Goal: Find specific page/section: Find specific page/section

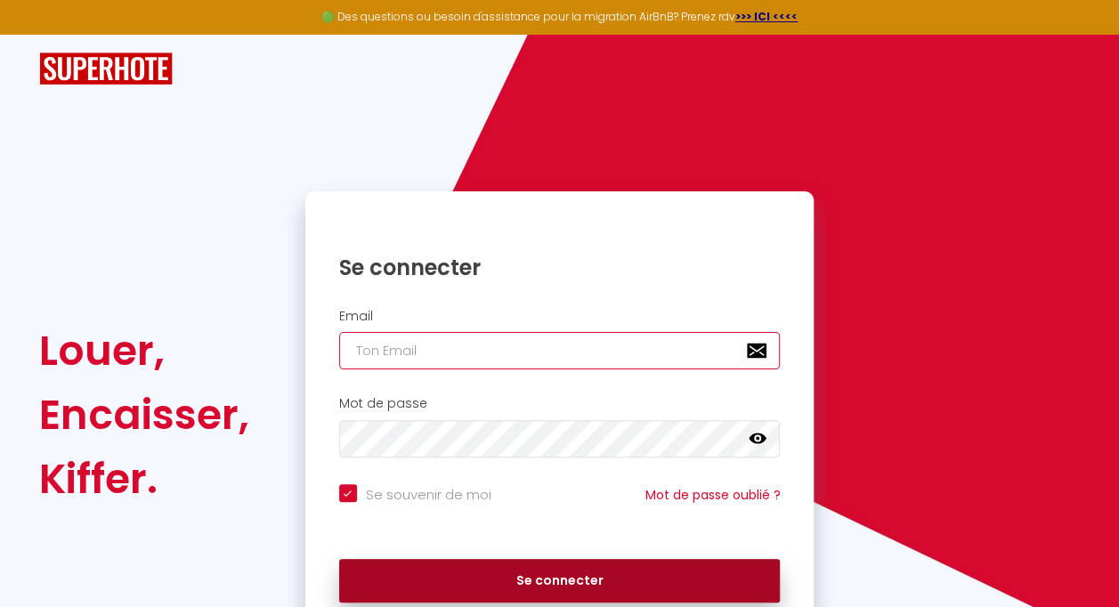
type input "[EMAIL_ADDRESS][DOMAIN_NAME]"
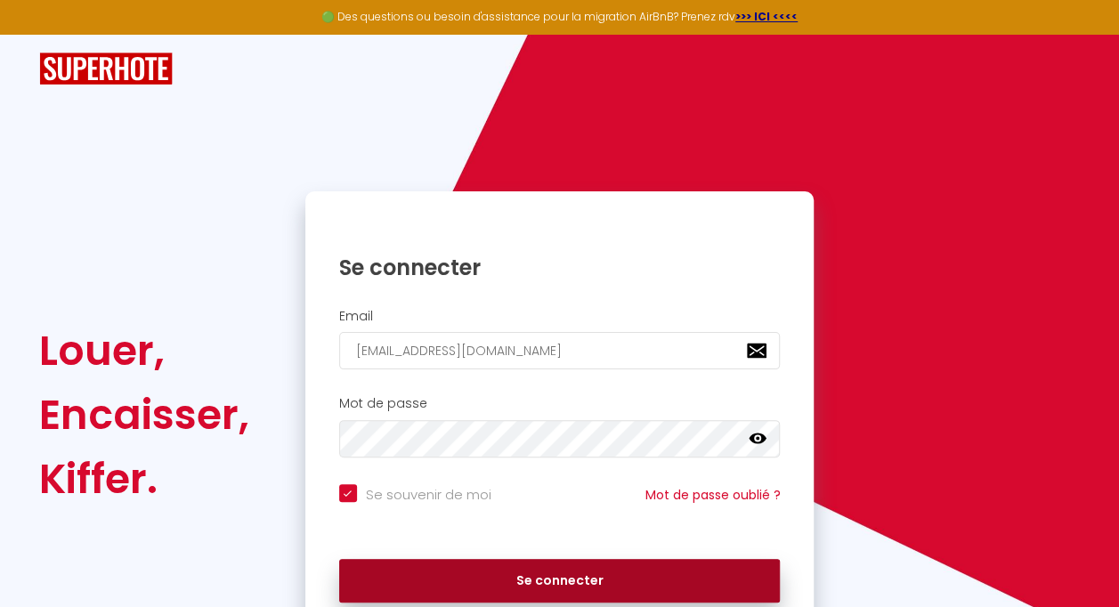
click at [571, 564] on button "Se connecter" at bounding box center [559, 581] width 441 height 44
checkbox input "true"
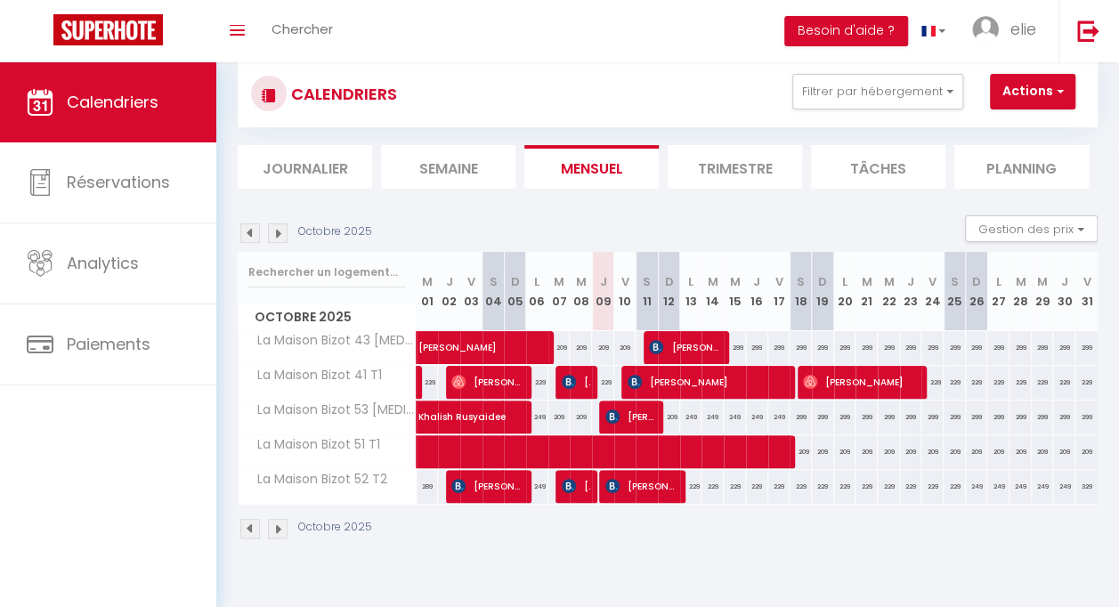
scroll to position [62, 0]
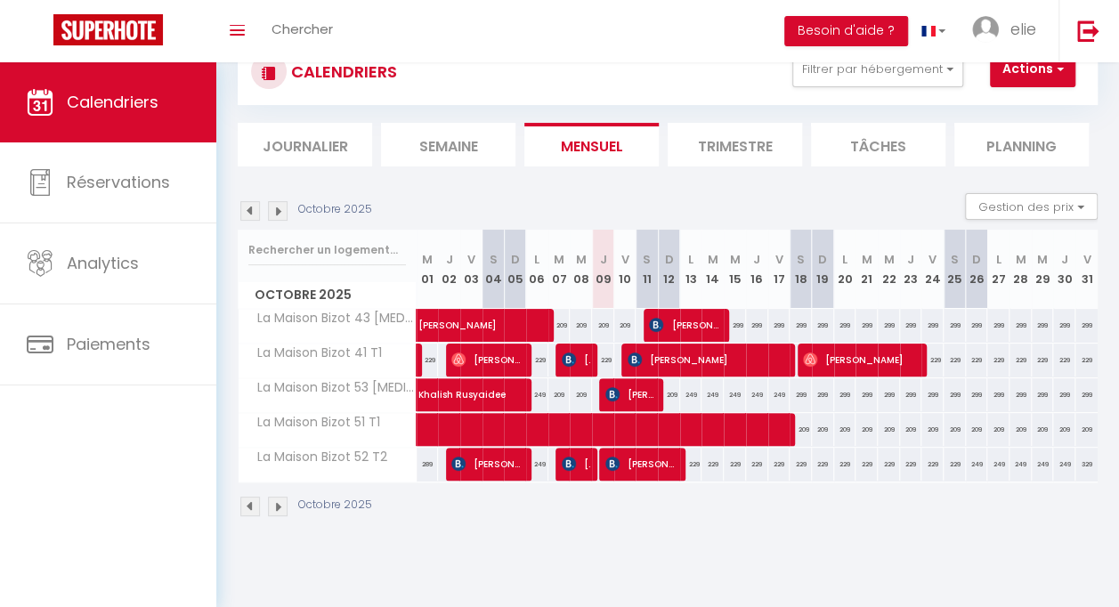
click at [282, 206] on img at bounding box center [278, 211] width 20 height 20
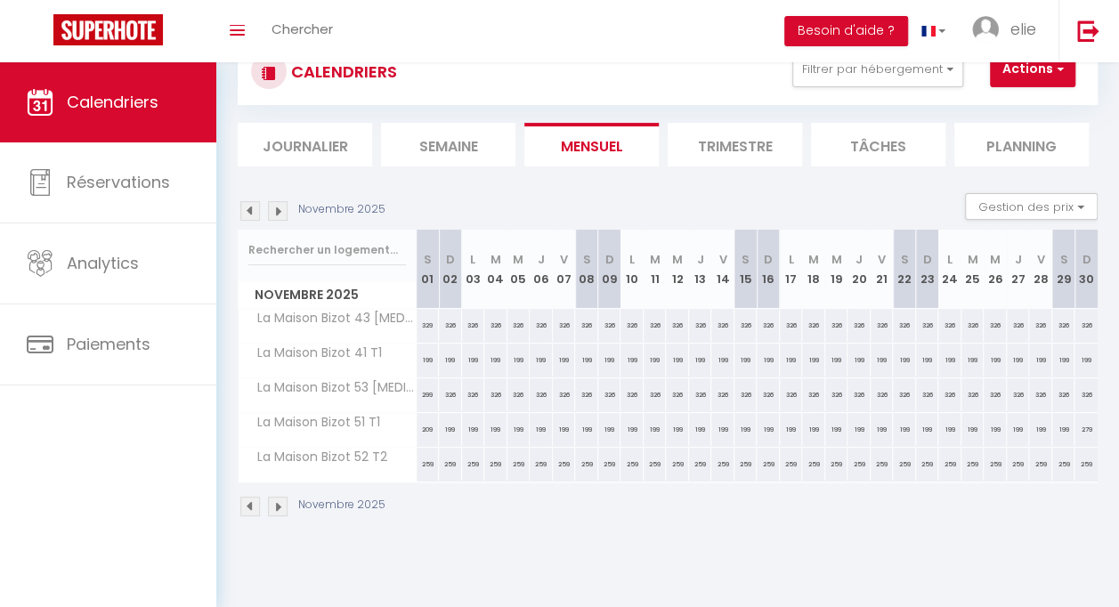
click at [282, 206] on img at bounding box center [278, 211] width 20 height 20
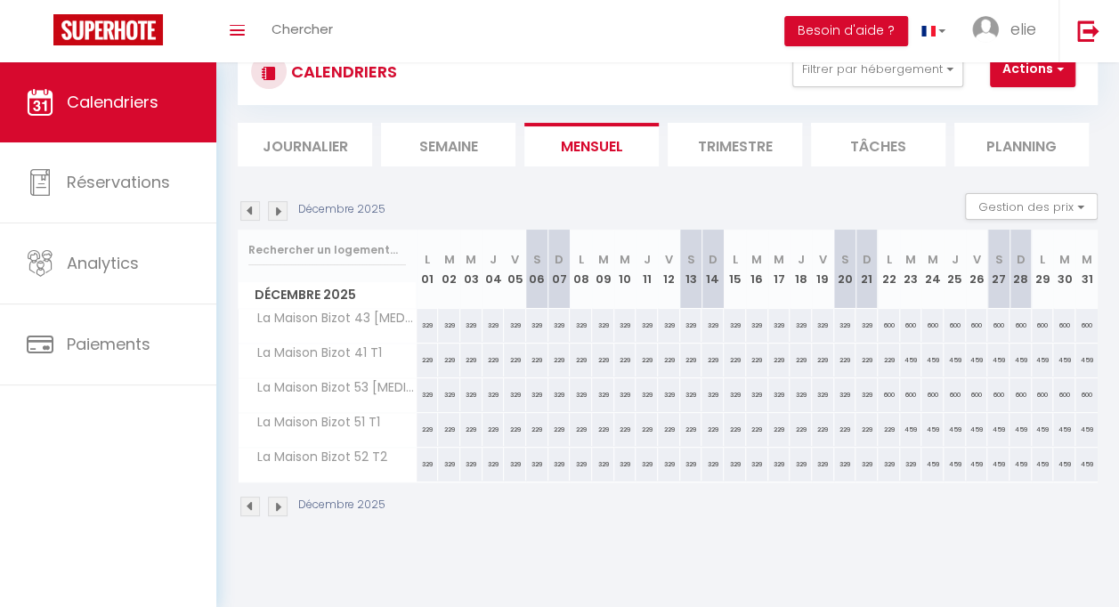
click at [261, 209] on div "Décembre 2025" at bounding box center [314, 211] width 153 height 20
click at [257, 209] on img at bounding box center [250, 211] width 20 height 20
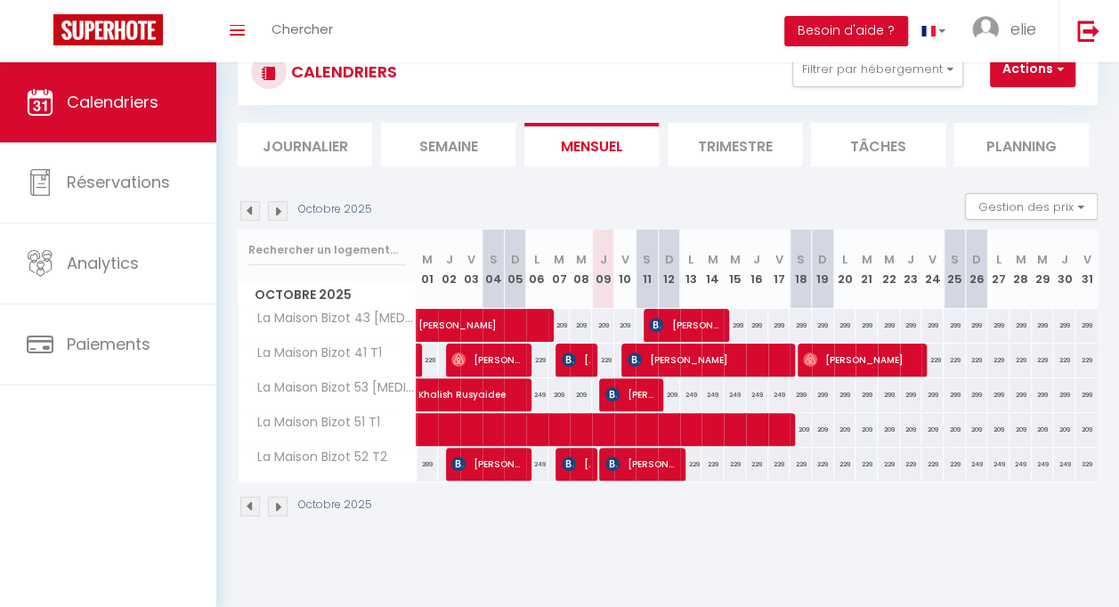
click at [290, 206] on div "Octobre 2025" at bounding box center [308, 211] width 140 height 20
click at [280, 207] on img at bounding box center [278, 211] width 20 height 20
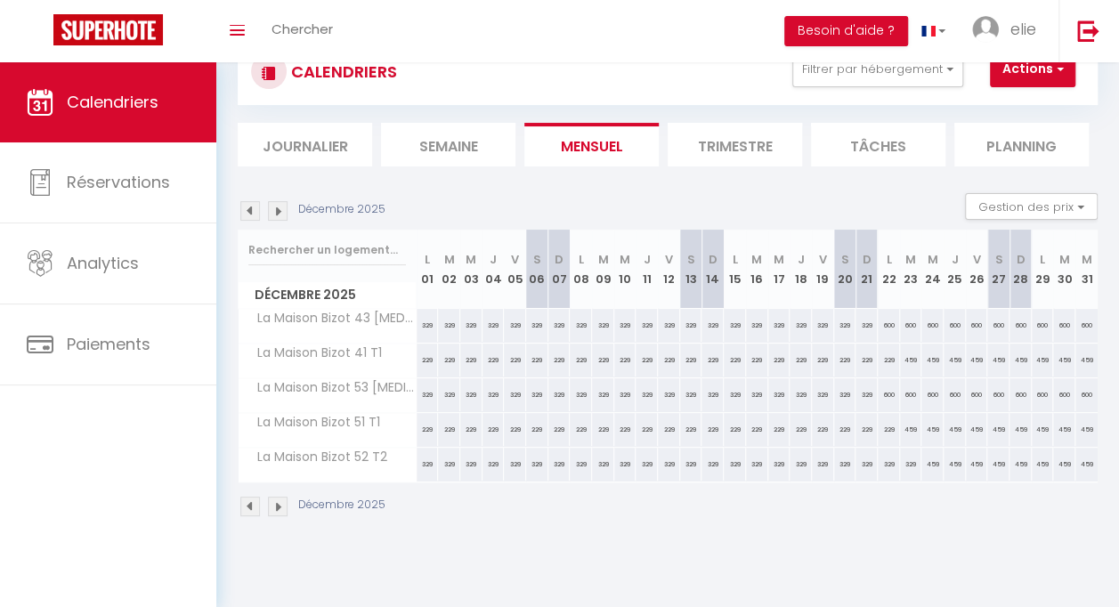
click at [280, 207] on img at bounding box center [278, 211] width 20 height 20
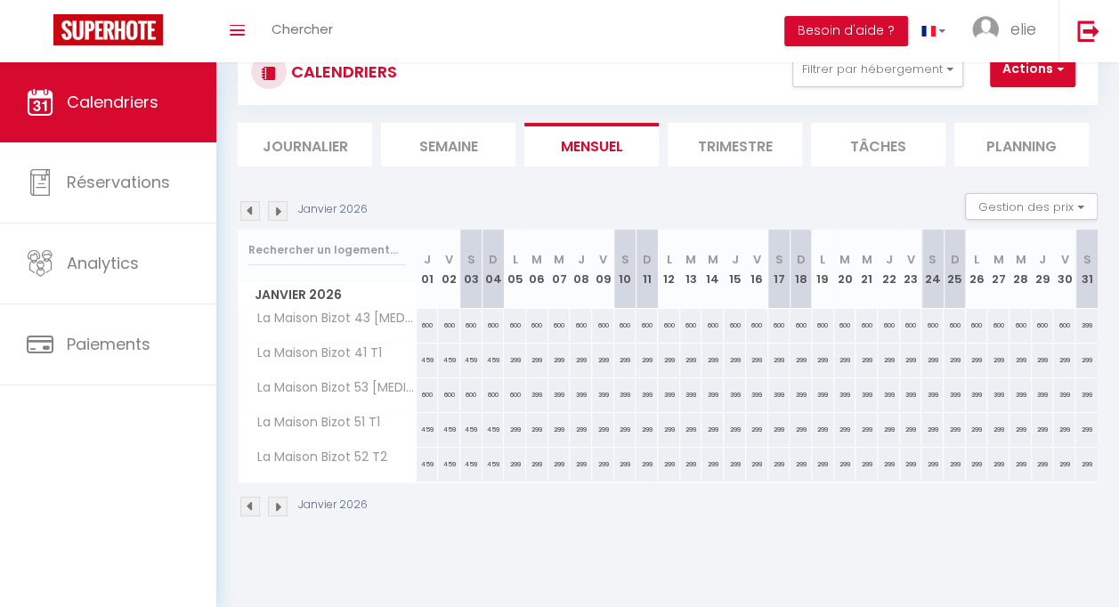
click at [280, 207] on img at bounding box center [278, 211] width 20 height 20
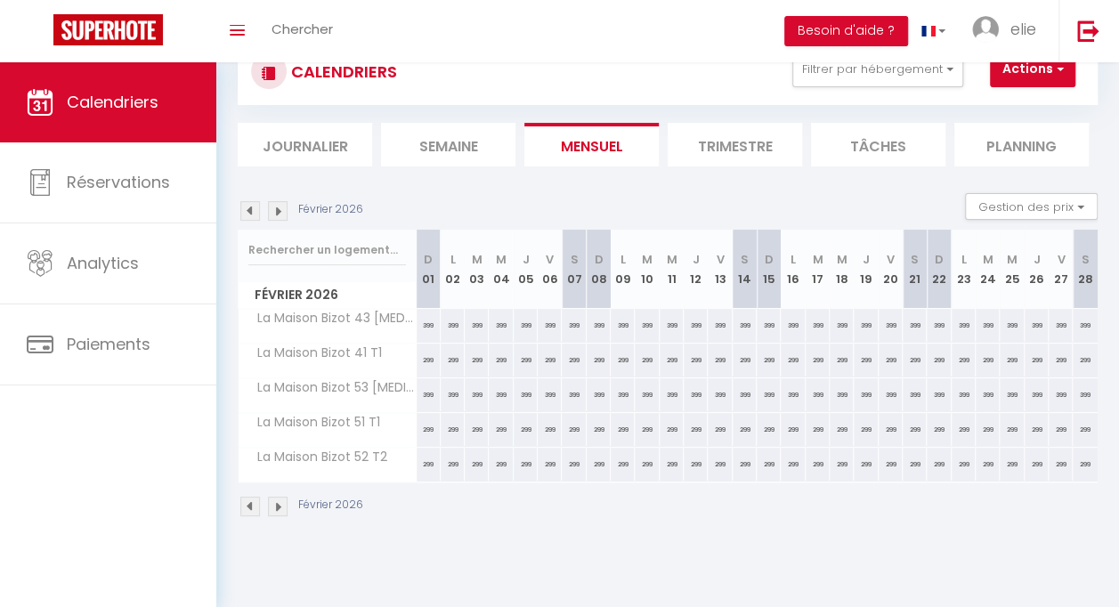
click at [256, 210] on img at bounding box center [250, 211] width 20 height 20
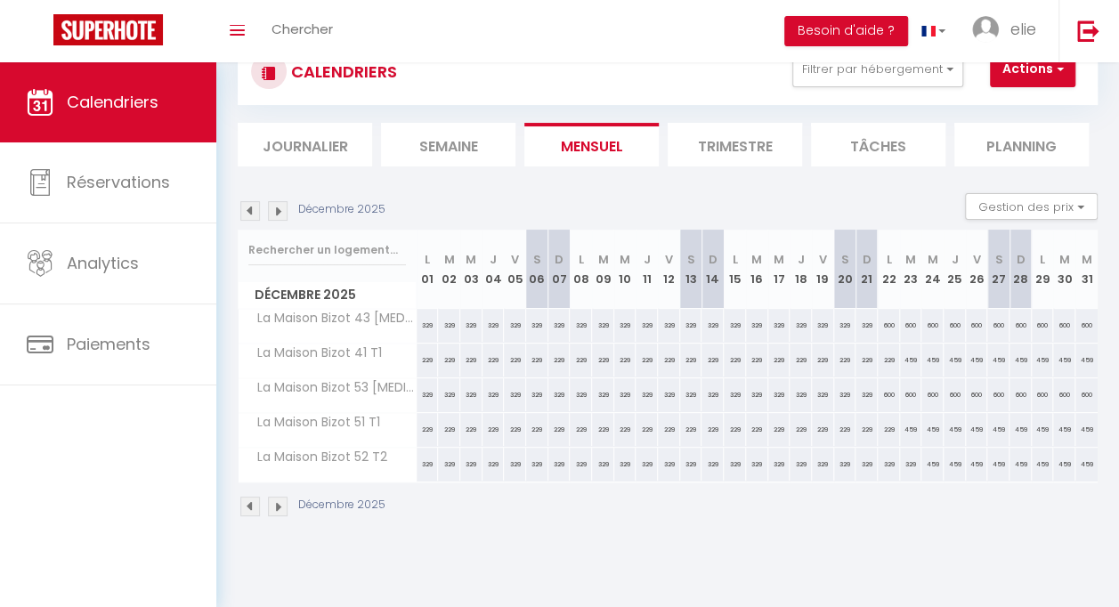
click at [256, 210] on img at bounding box center [250, 211] width 20 height 20
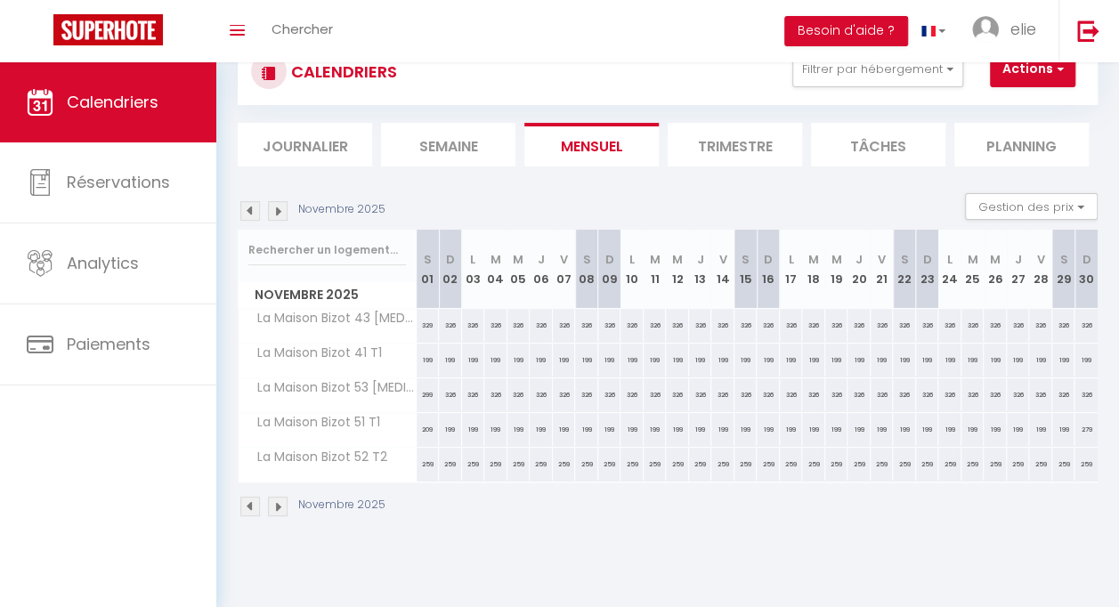
click at [256, 210] on img at bounding box center [250, 211] width 20 height 20
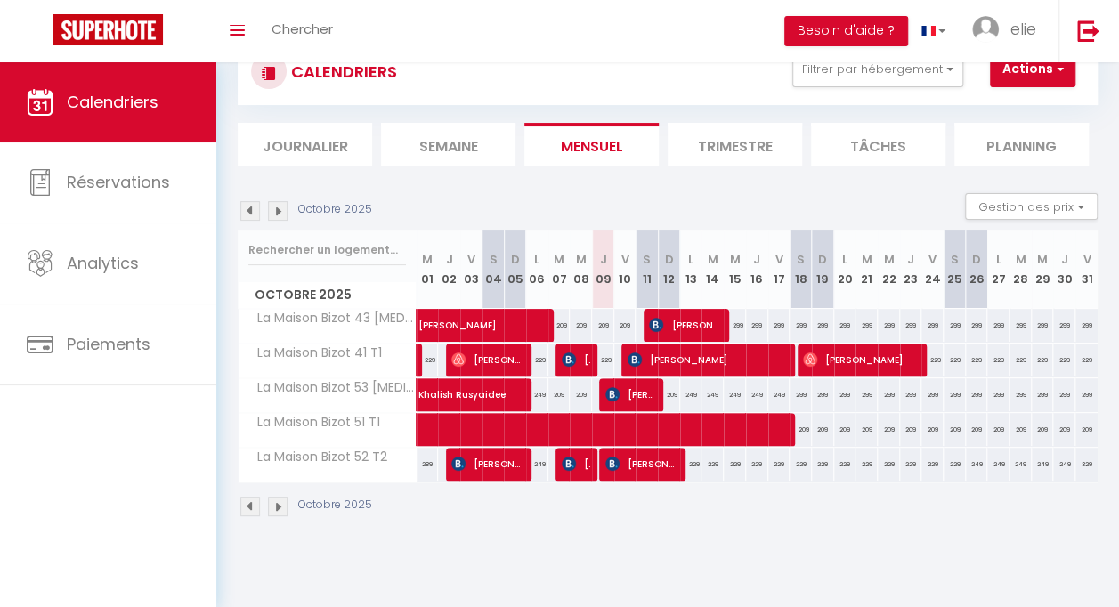
click at [276, 210] on img at bounding box center [278, 211] width 20 height 20
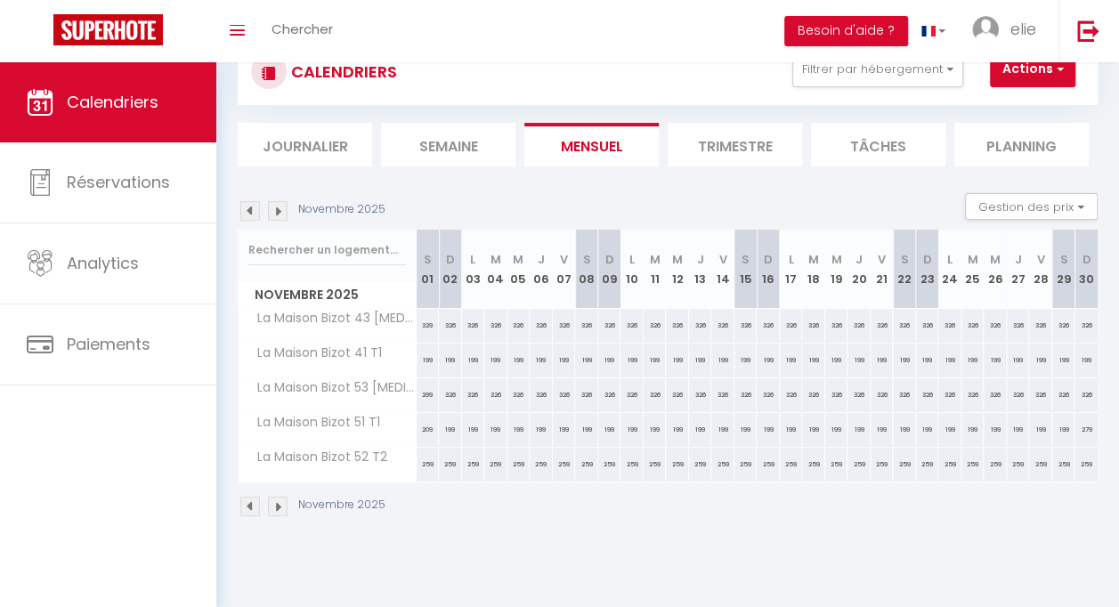
click at [276, 210] on img at bounding box center [278, 211] width 20 height 20
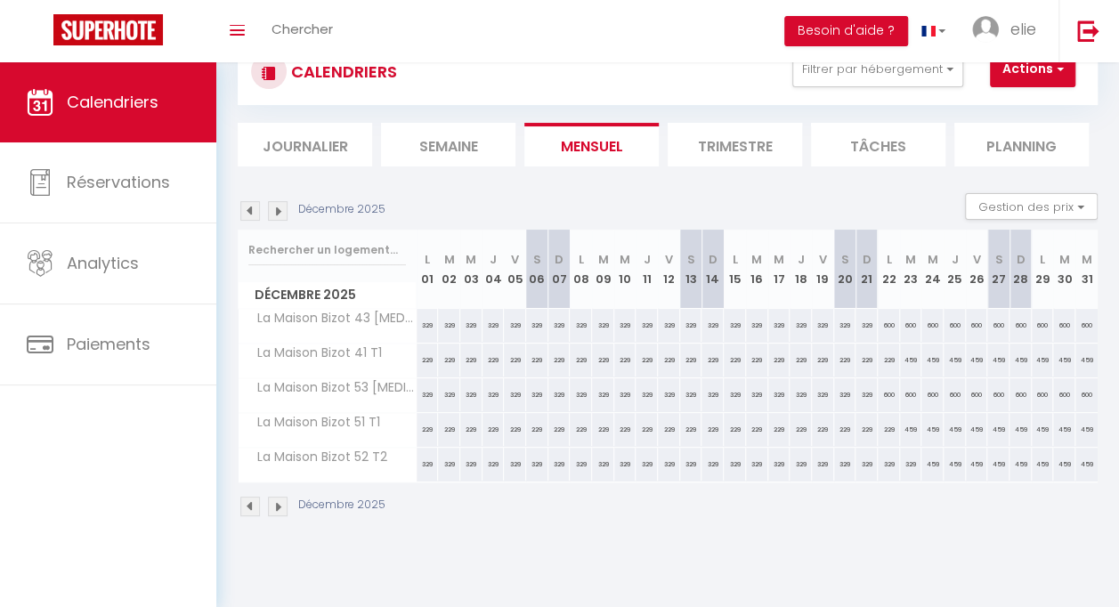
click at [276, 210] on img at bounding box center [278, 211] width 20 height 20
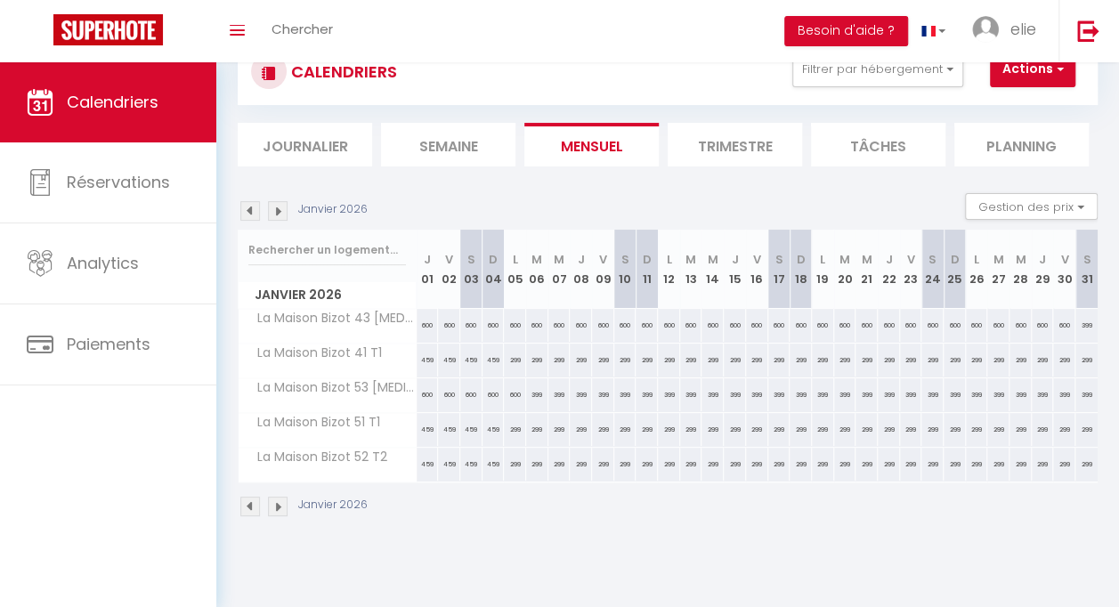
click at [276, 210] on img at bounding box center [278, 211] width 20 height 20
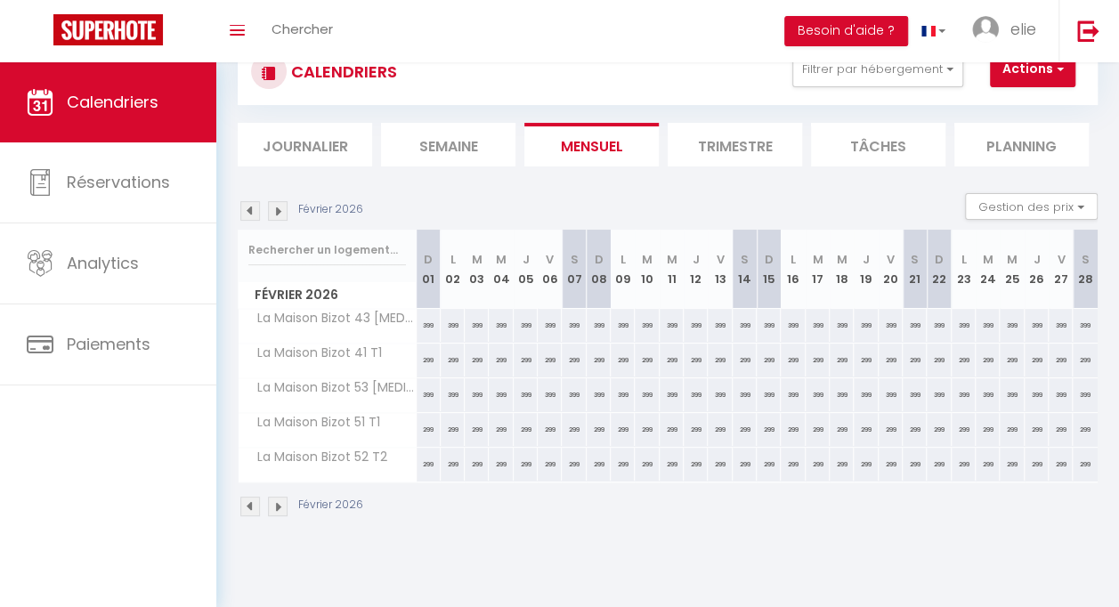
click at [276, 210] on img at bounding box center [278, 211] width 20 height 20
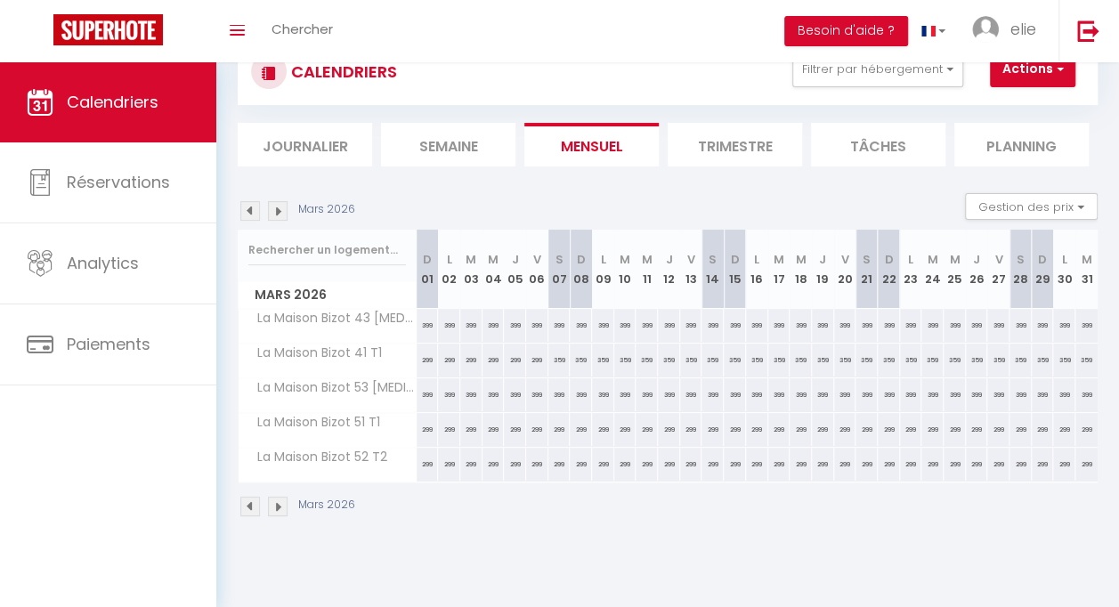
click at [276, 210] on img at bounding box center [278, 211] width 20 height 20
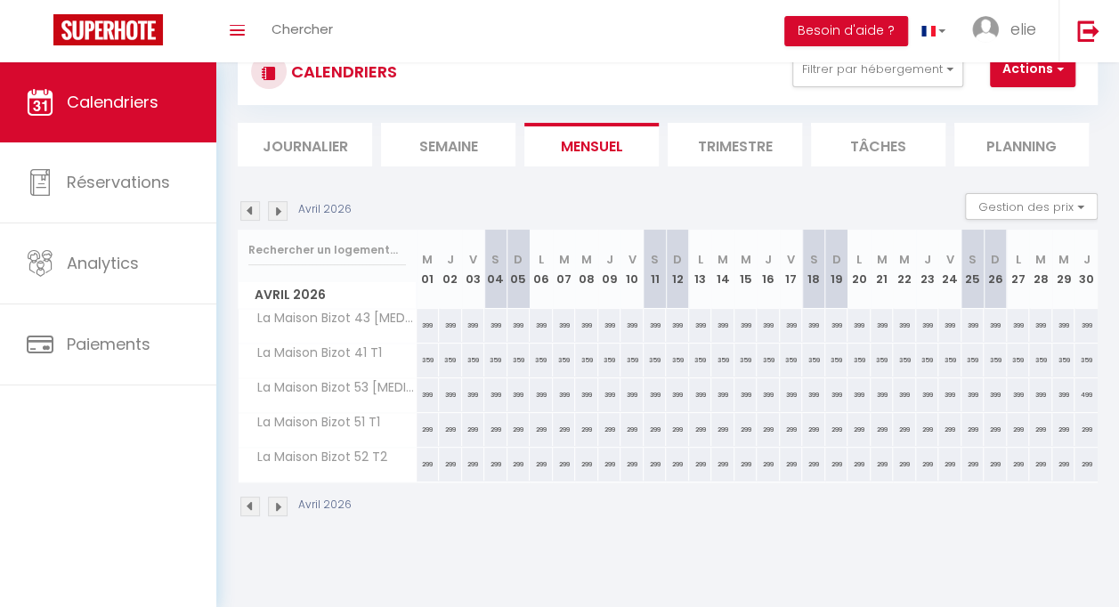
click at [276, 210] on img at bounding box center [278, 211] width 20 height 20
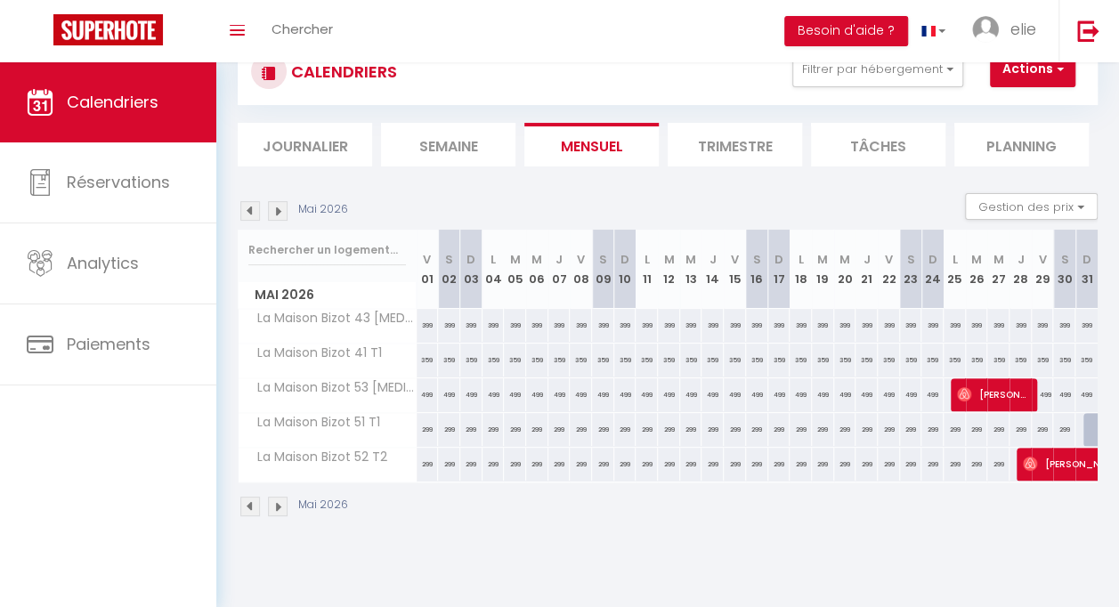
click at [275, 210] on img at bounding box center [278, 211] width 20 height 20
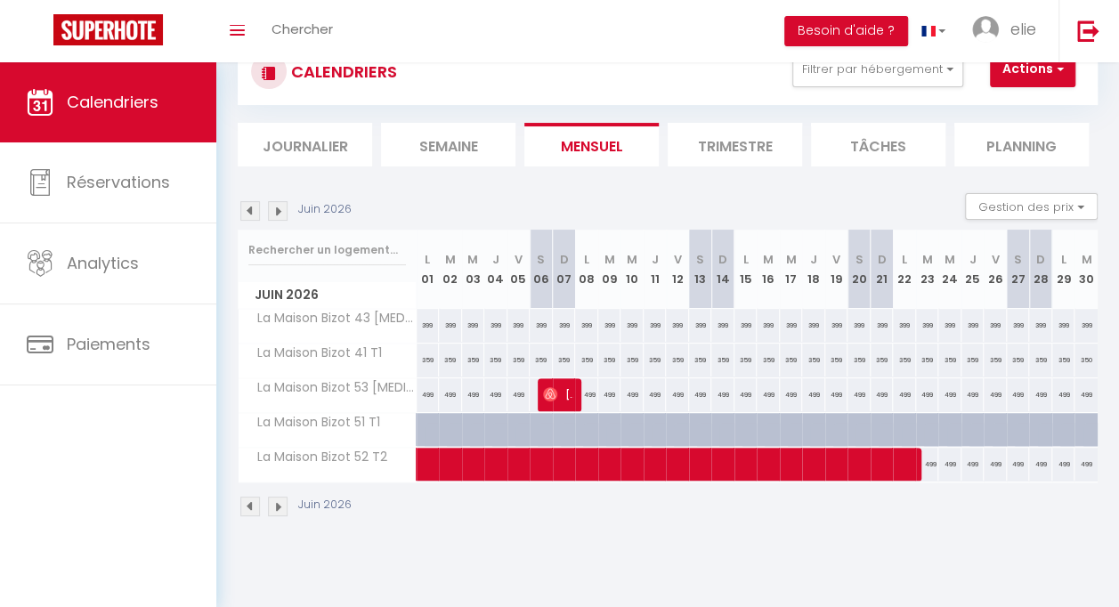
click at [249, 212] on img at bounding box center [250, 211] width 20 height 20
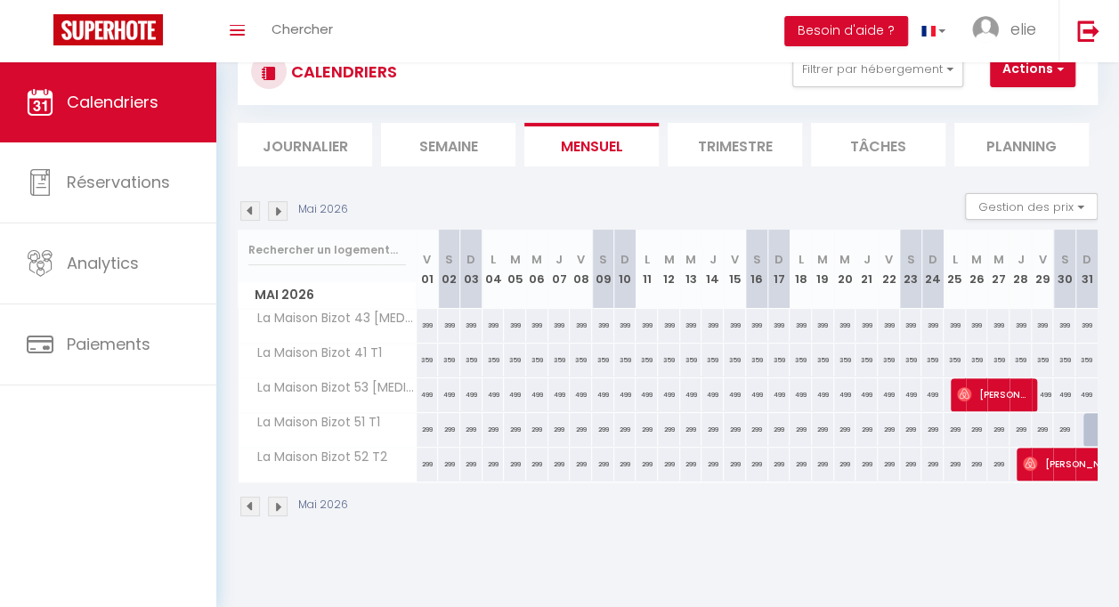
click at [255, 212] on img at bounding box center [250, 211] width 20 height 20
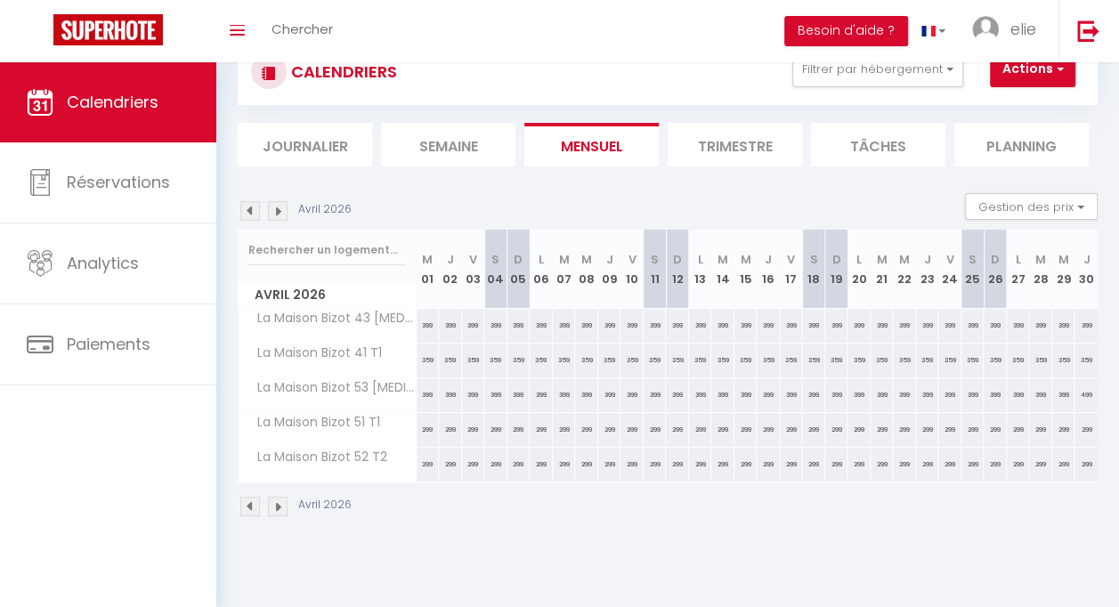
click at [255, 212] on img at bounding box center [250, 211] width 20 height 20
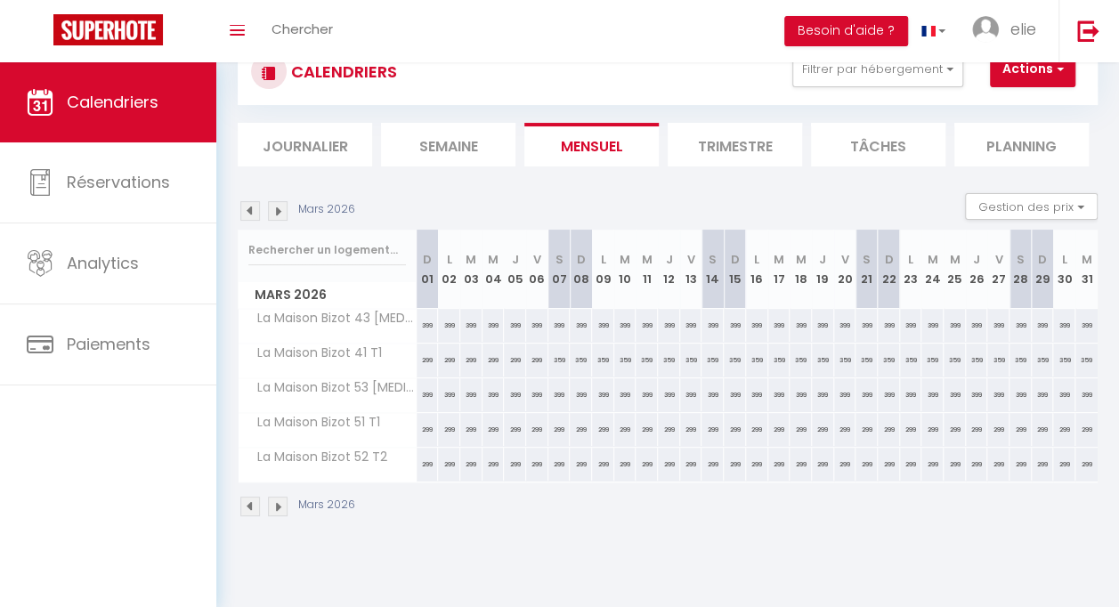
click at [255, 212] on img at bounding box center [250, 211] width 20 height 20
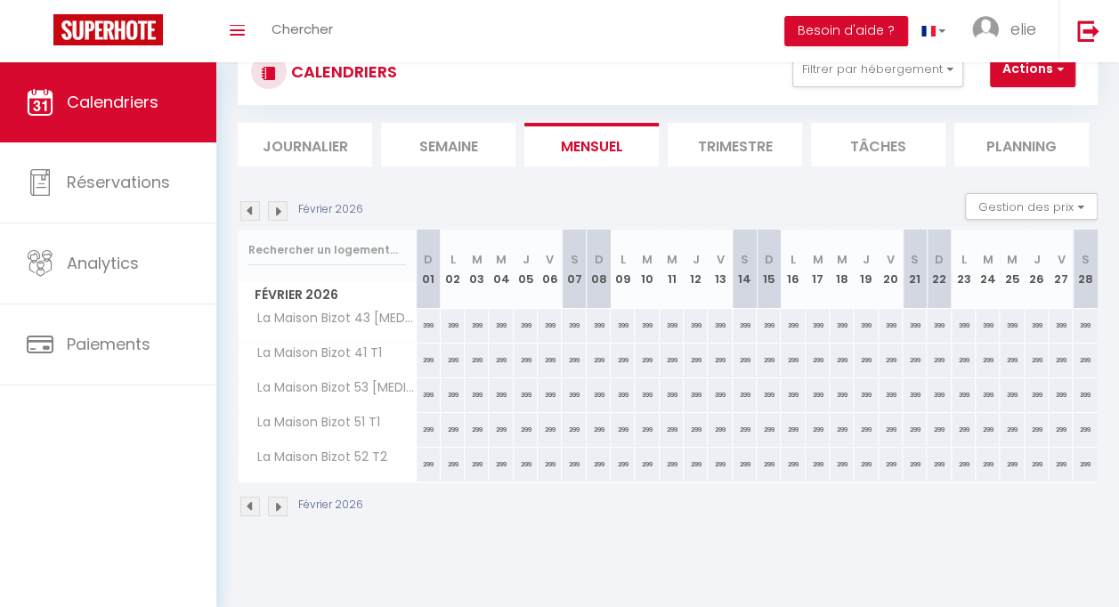
click at [283, 210] on img at bounding box center [278, 211] width 20 height 20
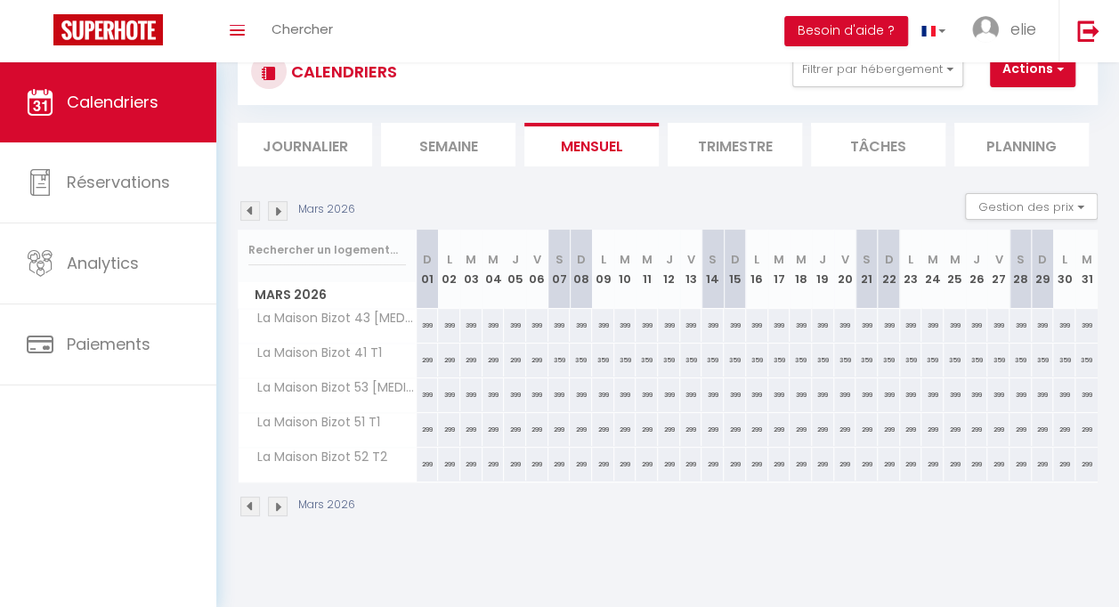
click at [283, 210] on img at bounding box center [278, 211] width 20 height 20
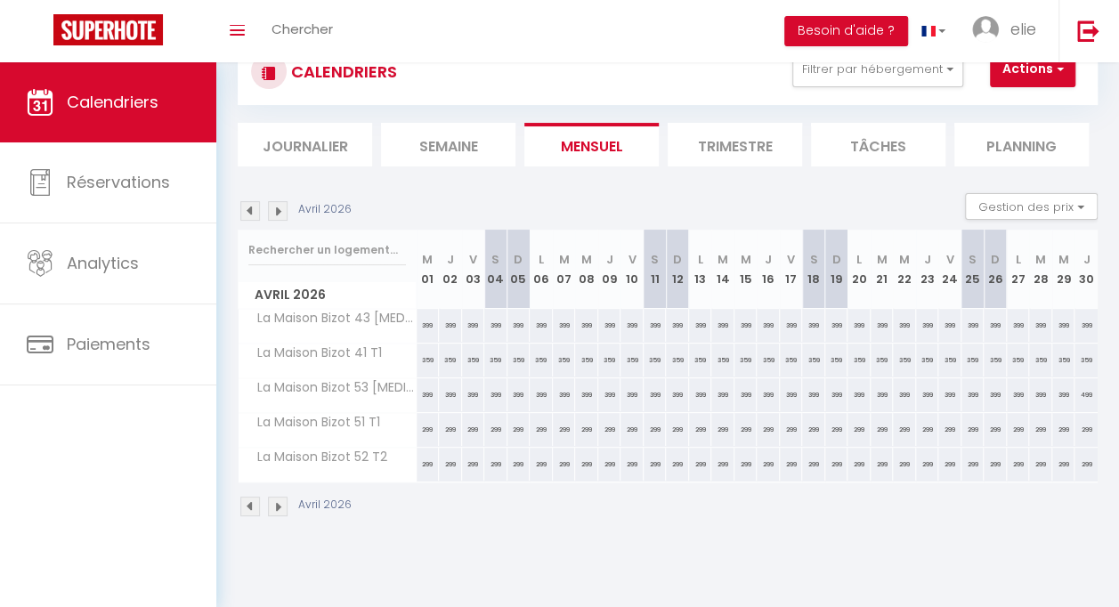
click at [283, 210] on img at bounding box center [278, 211] width 20 height 20
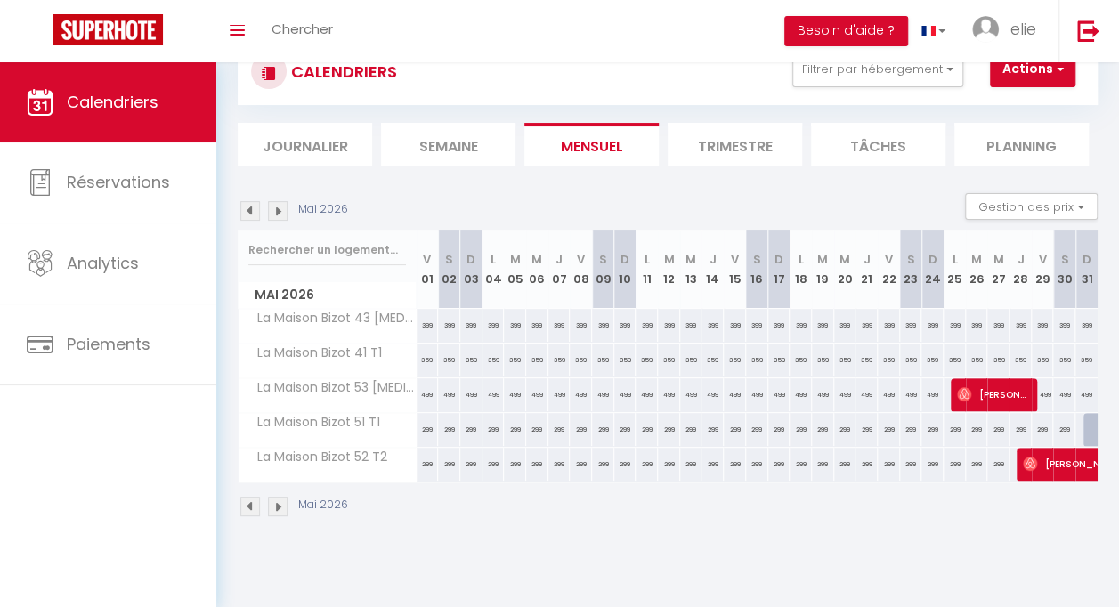
click at [282, 210] on img at bounding box center [278, 211] width 20 height 20
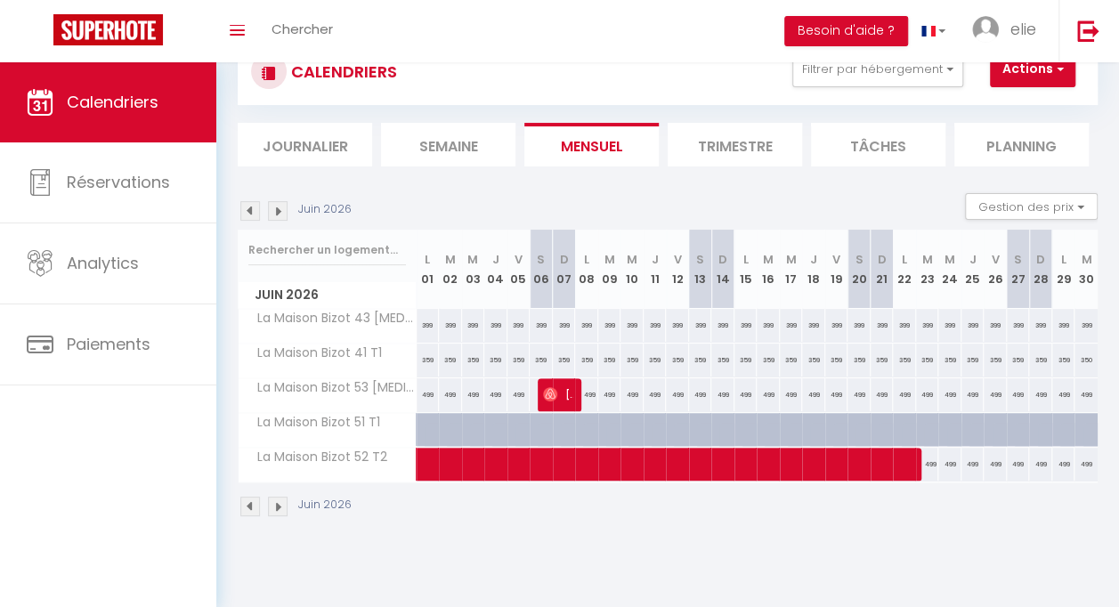
click at [282, 210] on img at bounding box center [278, 211] width 20 height 20
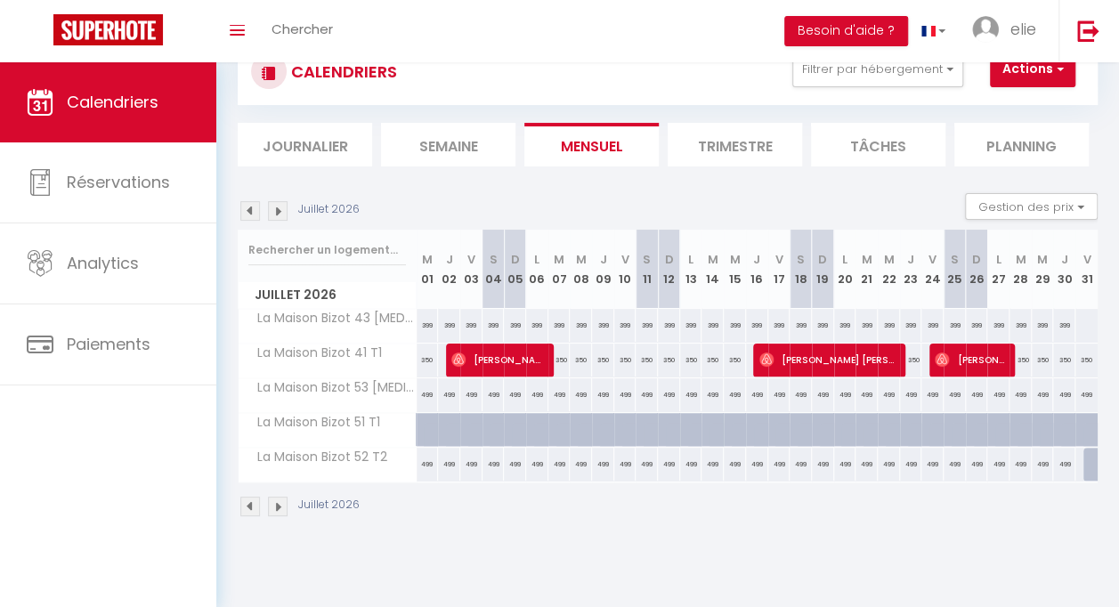
click at [282, 210] on img at bounding box center [278, 211] width 20 height 20
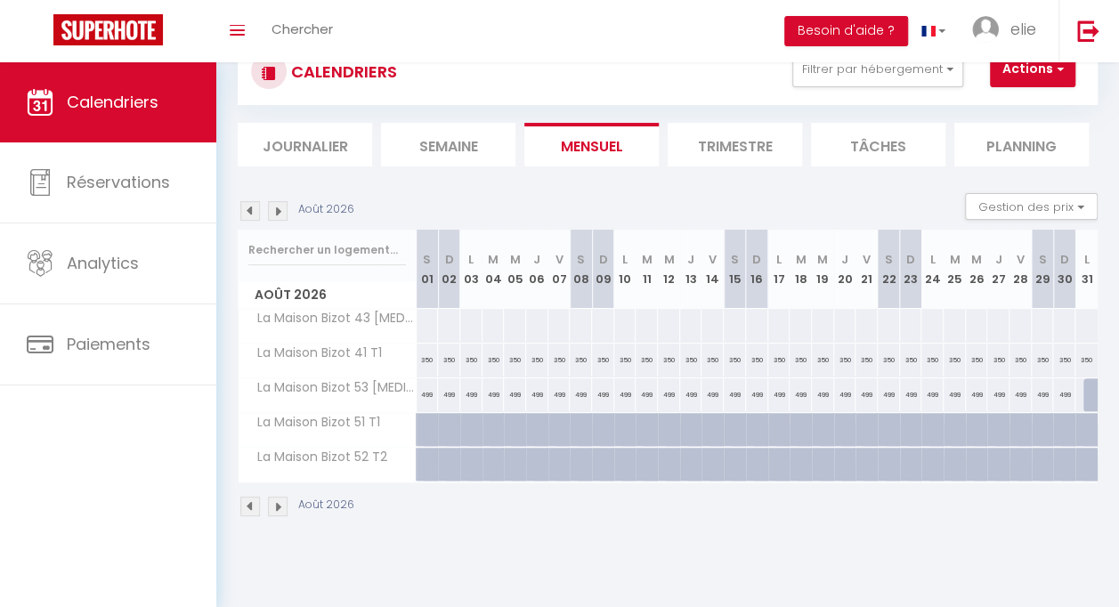
click at [256, 214] on img at bounding box center [250, 211] width 20 height 20
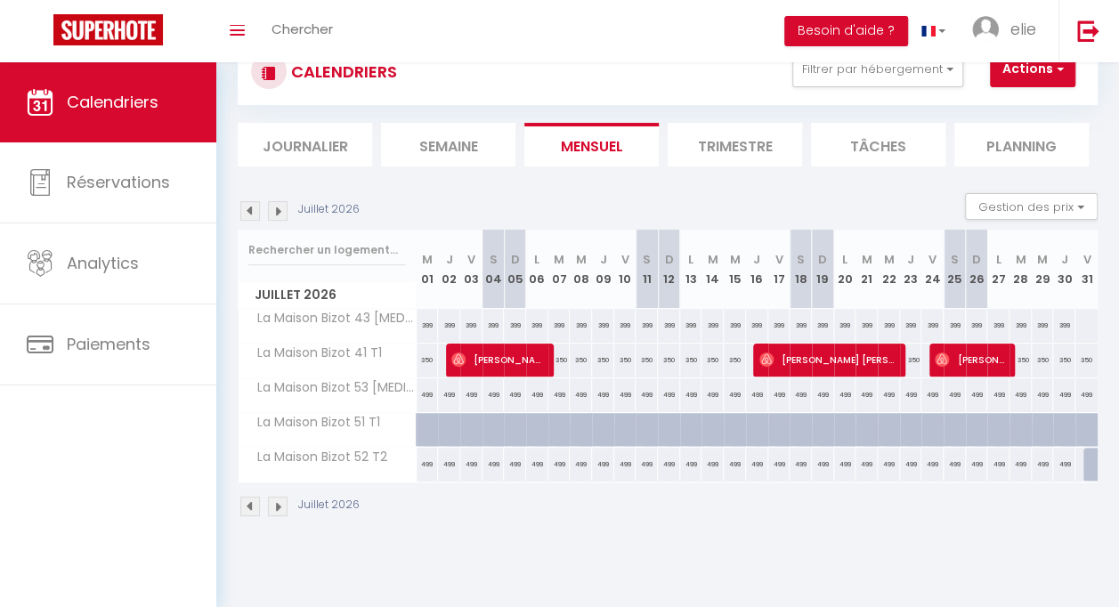
click at [260, 206] on div "Juillet 2026" at bounding box center [301, 211] width 127 height 20
click at [251, 212] on img at bounding box center [250, 211] width 20 height 20
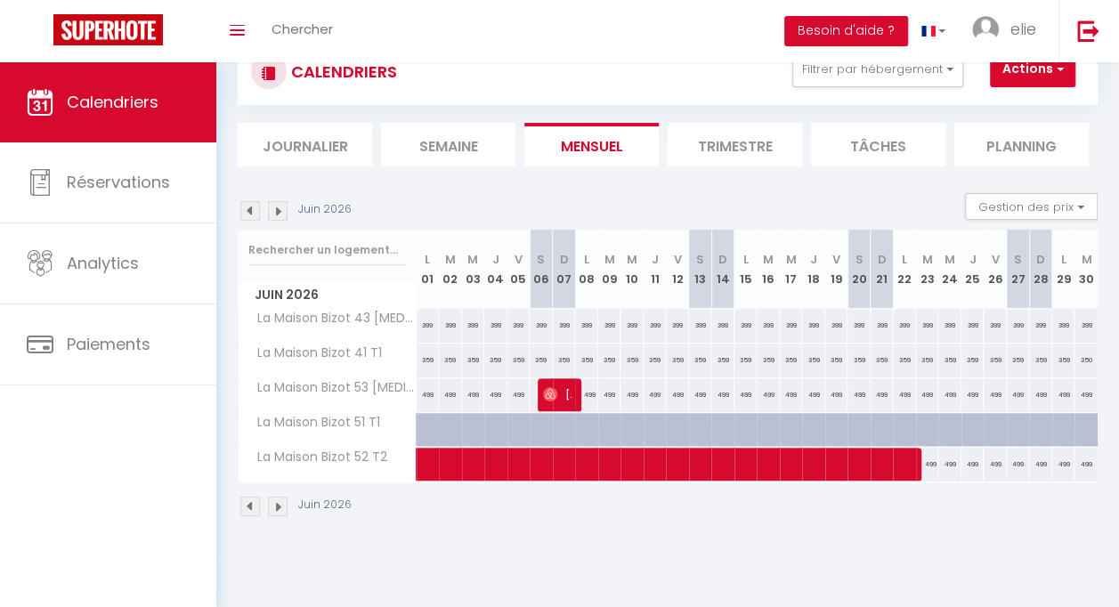
click at [251, 212] on img at bounding box center [250, 211] width 20 height 20
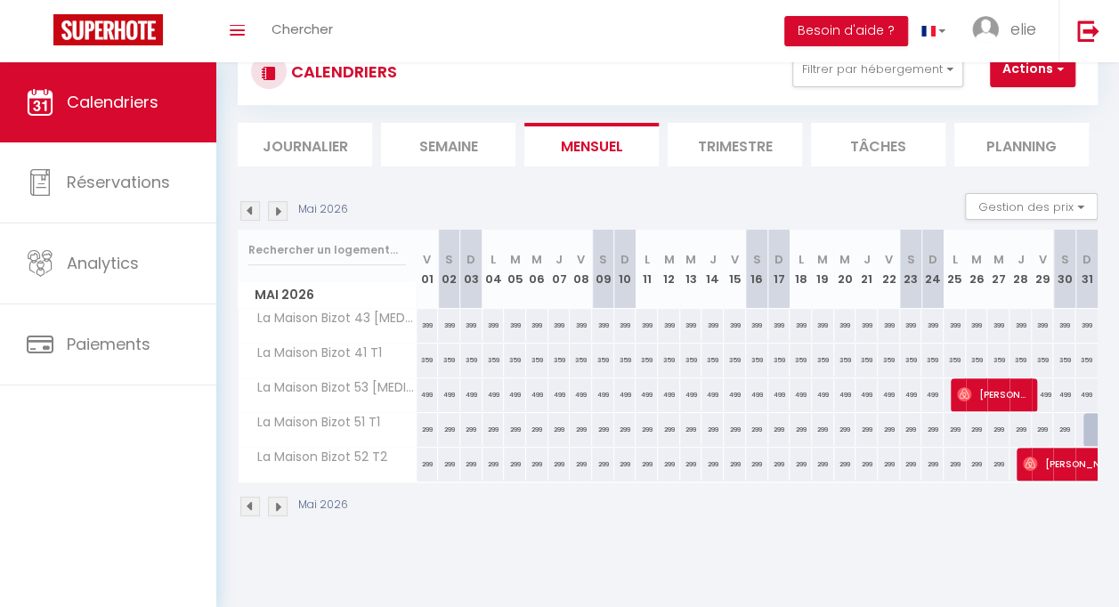
click at [284, 214] on img at bounding box center [278, 211] width 20 height 20
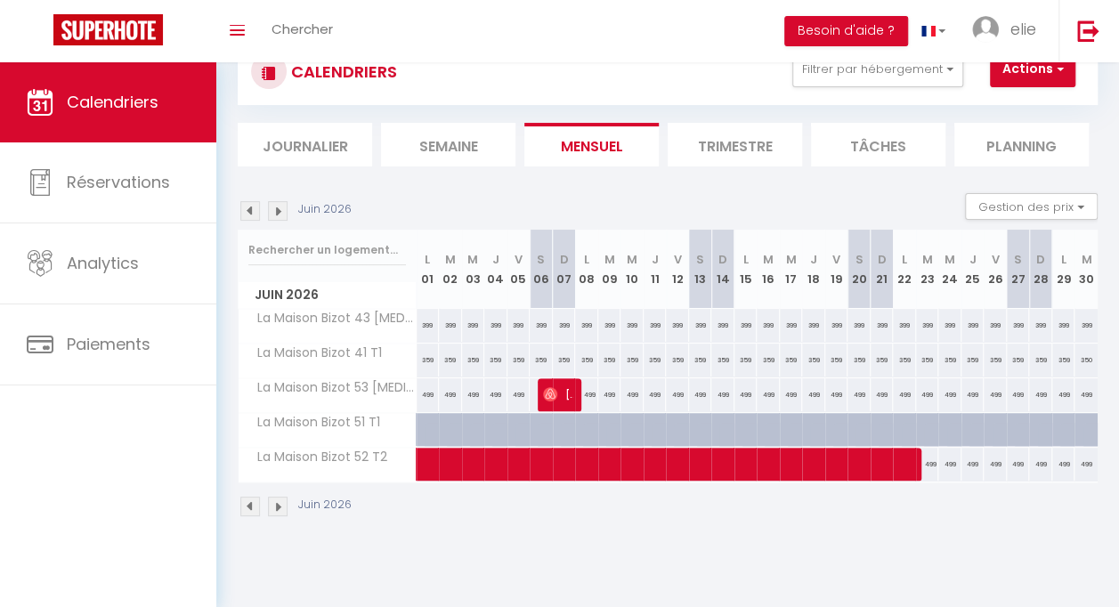
click at [255, 213] on img at bounding box center [250, 211] width 20 height 20
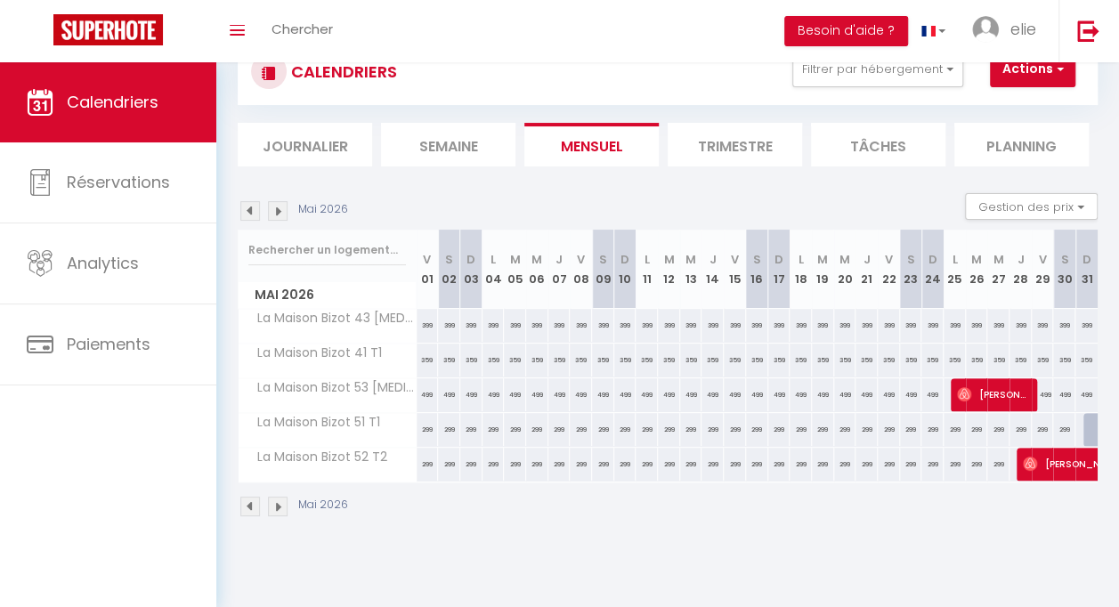
click at [277, 210] on img at bounding box center [278, 211] width 20 height 20
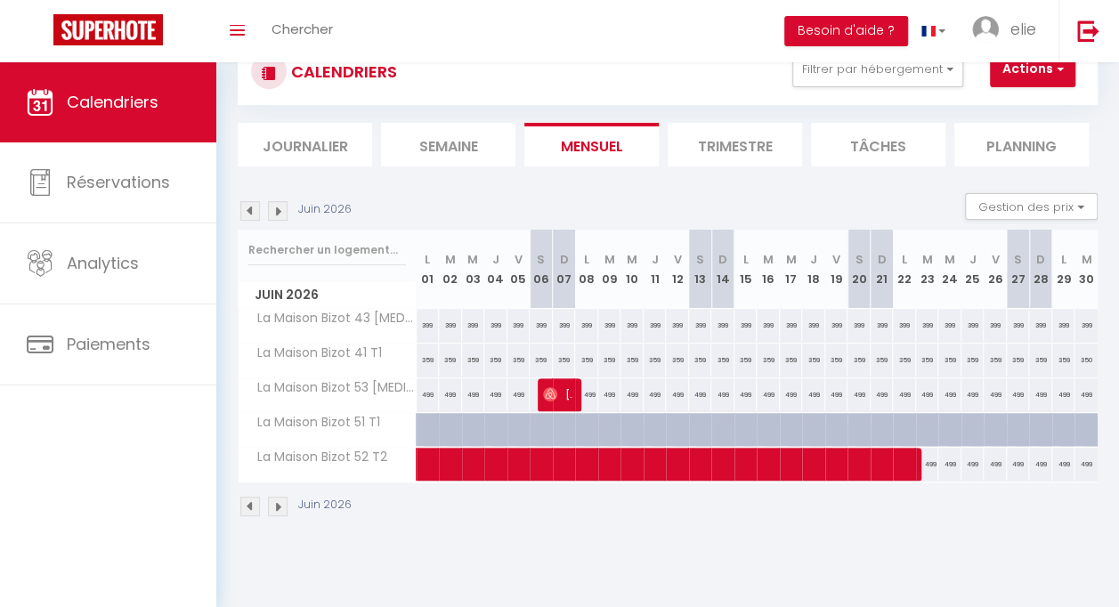
drag, startPoint x: 277, startPoint y: 210, endPoint x: 247, endPoint y: 214, distance: 30.5
click at [247, 214] on img at bounding box center [250, 211] width 20 height 20
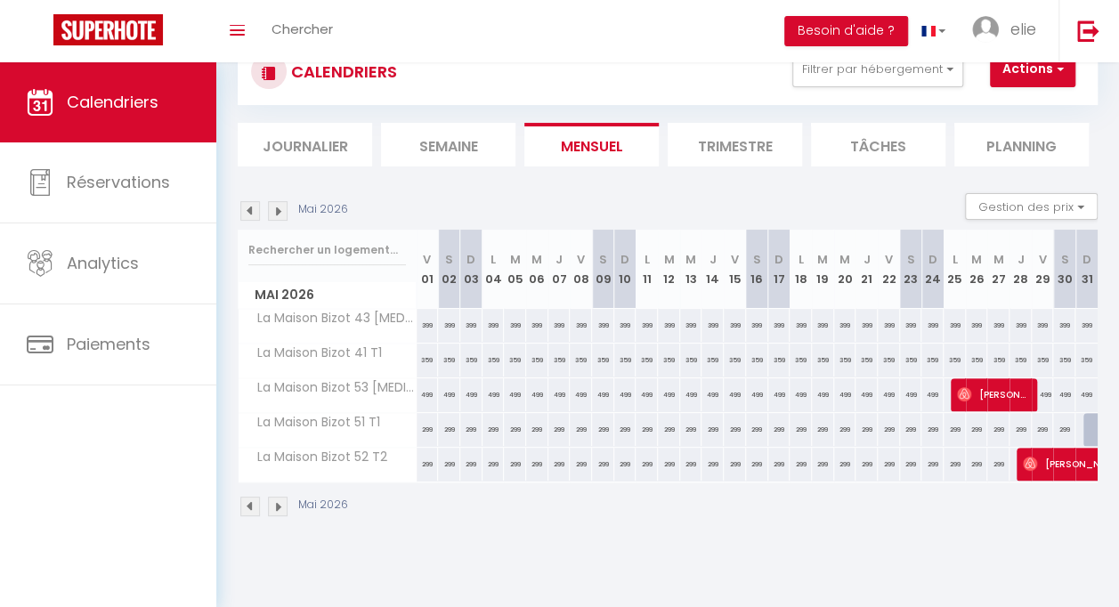
click at [271, 206] on img at bounding box center [278, 211] width 20 height 20
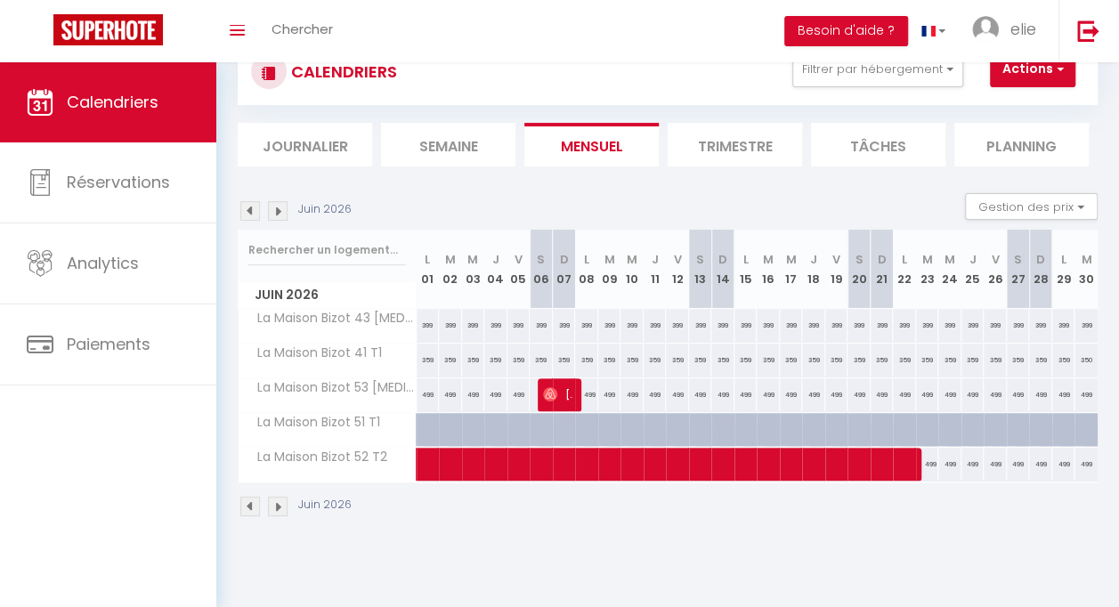
click at [255, 209] on img at bounding box center [250, 211] width 20 height 20
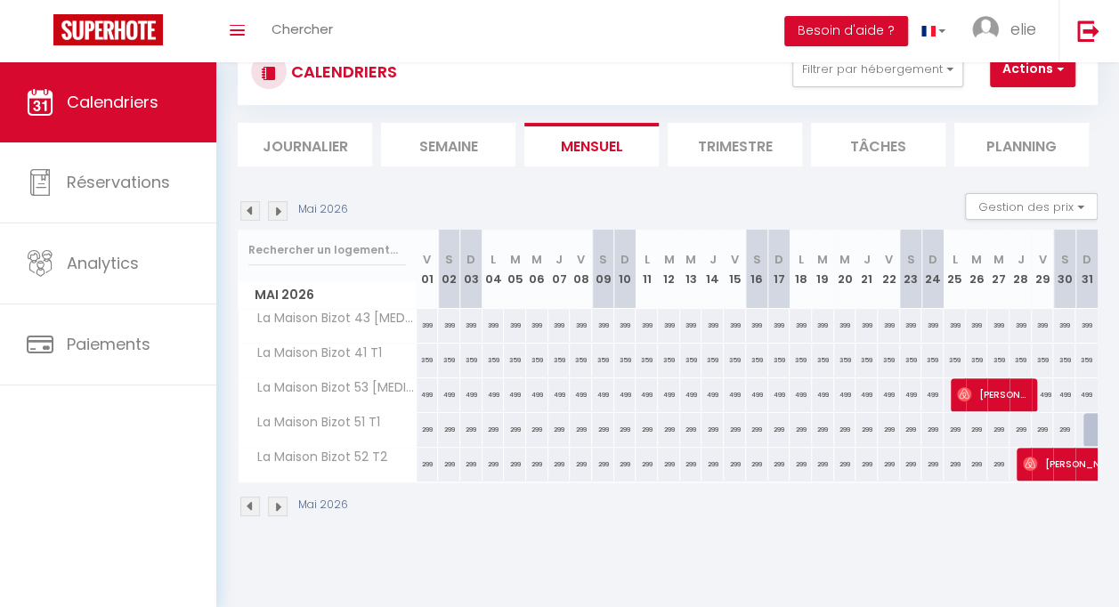
click at [255, 209] on img at bounding box center [250, 211] width 20 height 20
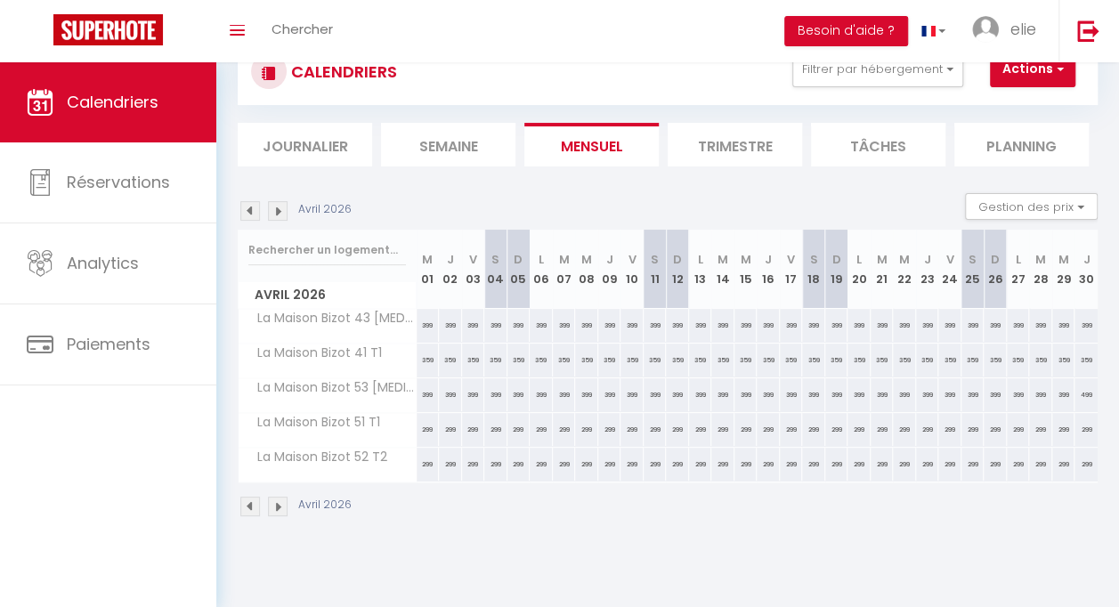
click at [255, 209] on img at bounding box center [250, 211] width 20 height 20
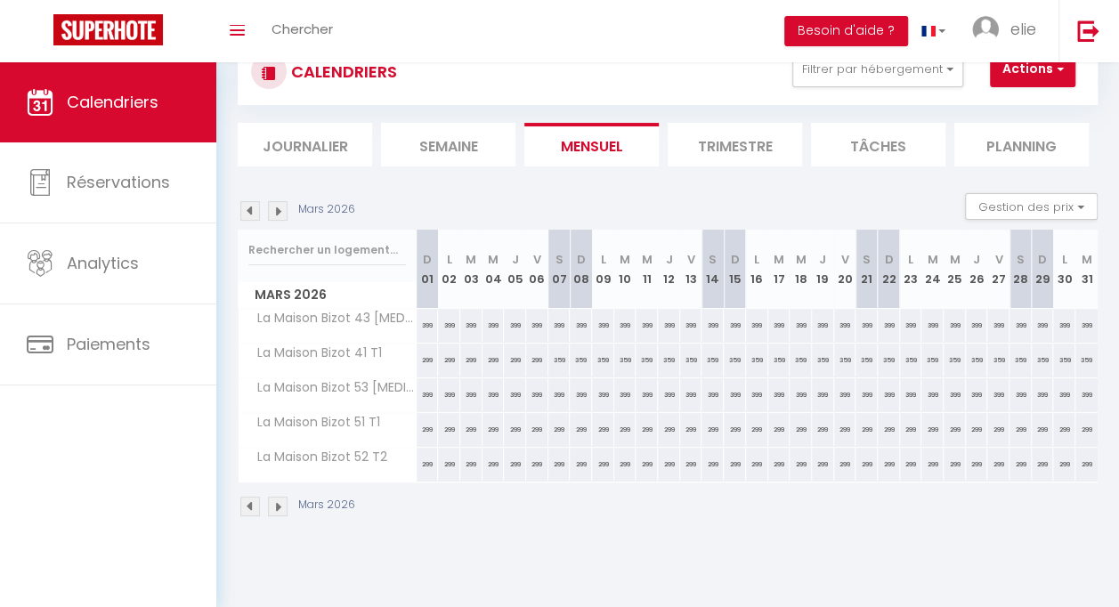
click at [255, 209] on img at bounding box center [250, 211] width 20 height 20
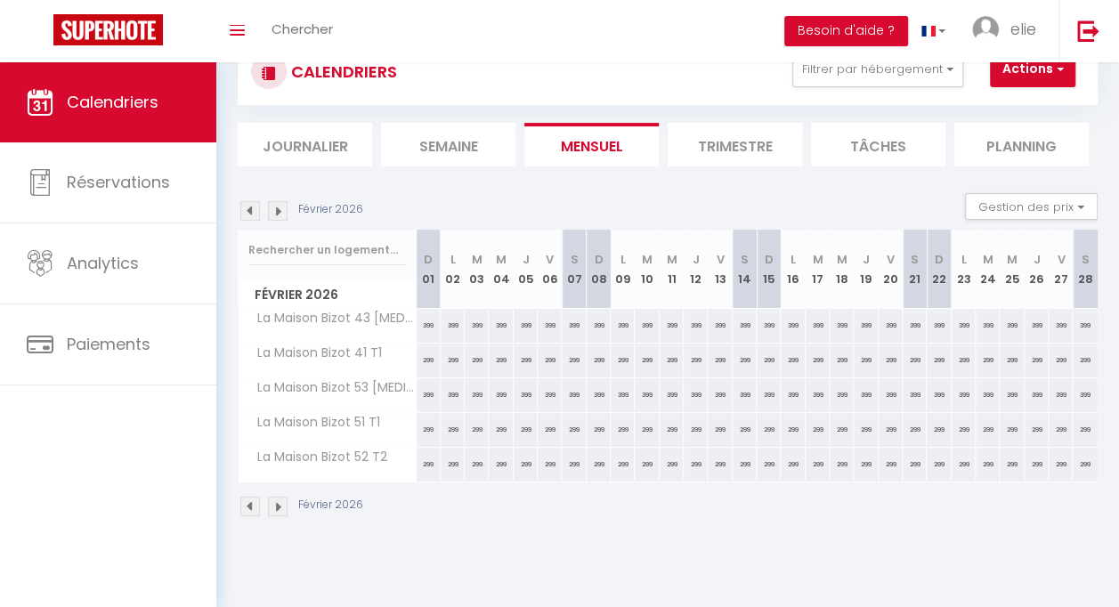
click at [255, 209] on img at bounding box center [250, 211] width 20 height 20
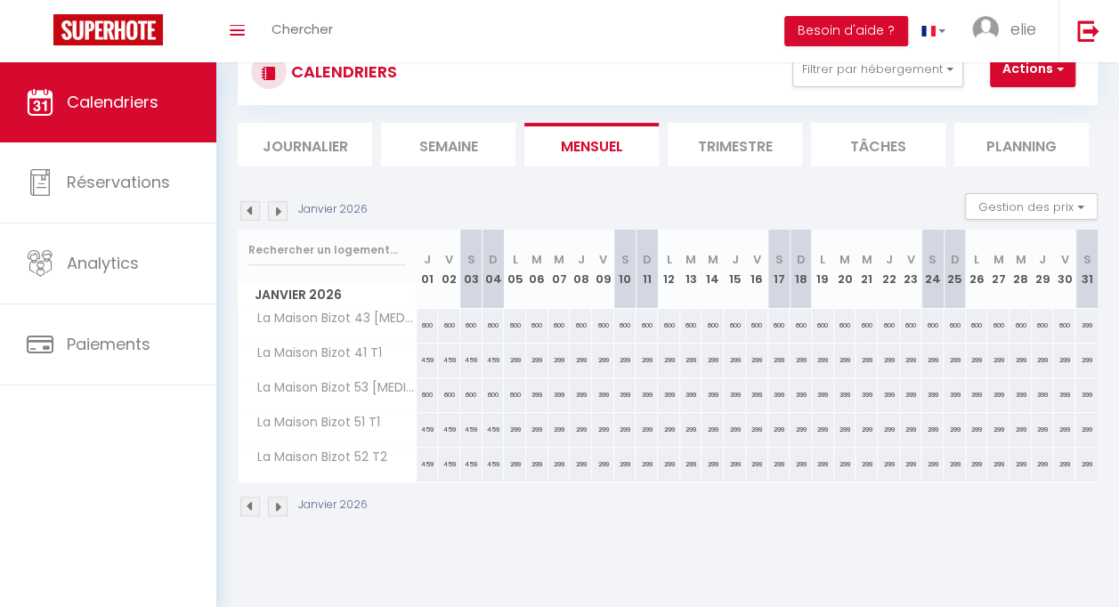
click at [255, 209] on img at bounding box center [250, 211] width 20 height 20
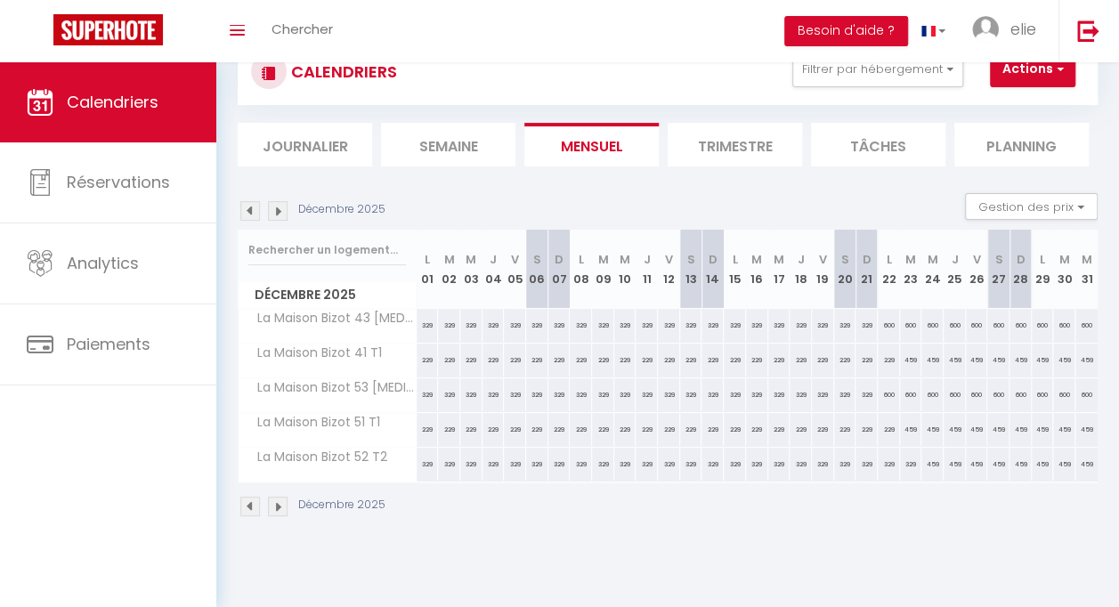
click at [255, 210] on img at bounding box center [250, 211] width 20 height 20
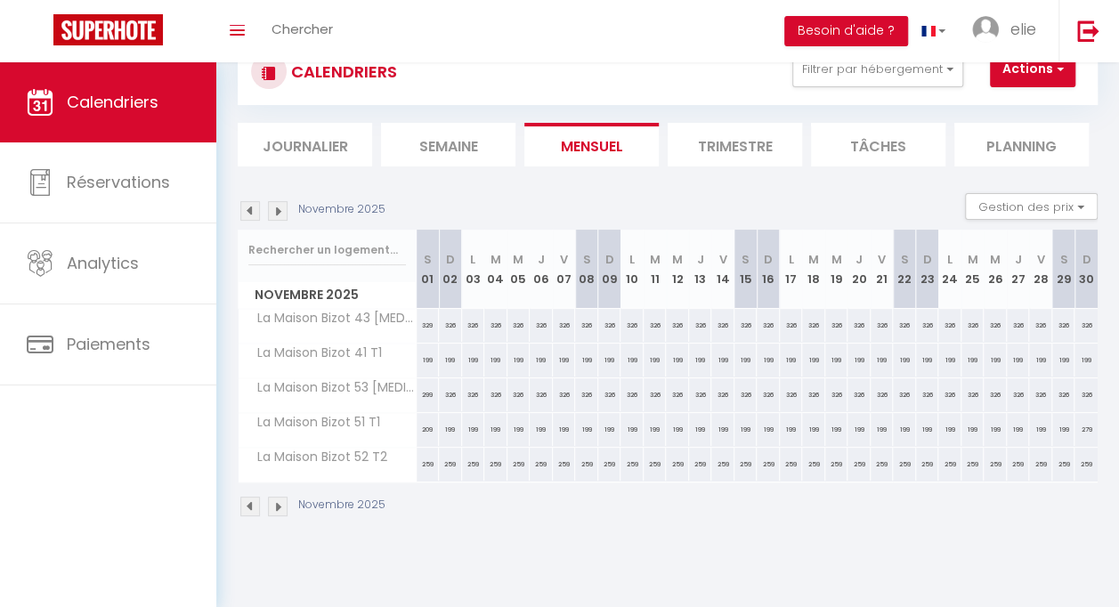
click at [255, 210] on img at bounding box center [250, 211] width 20 height 20
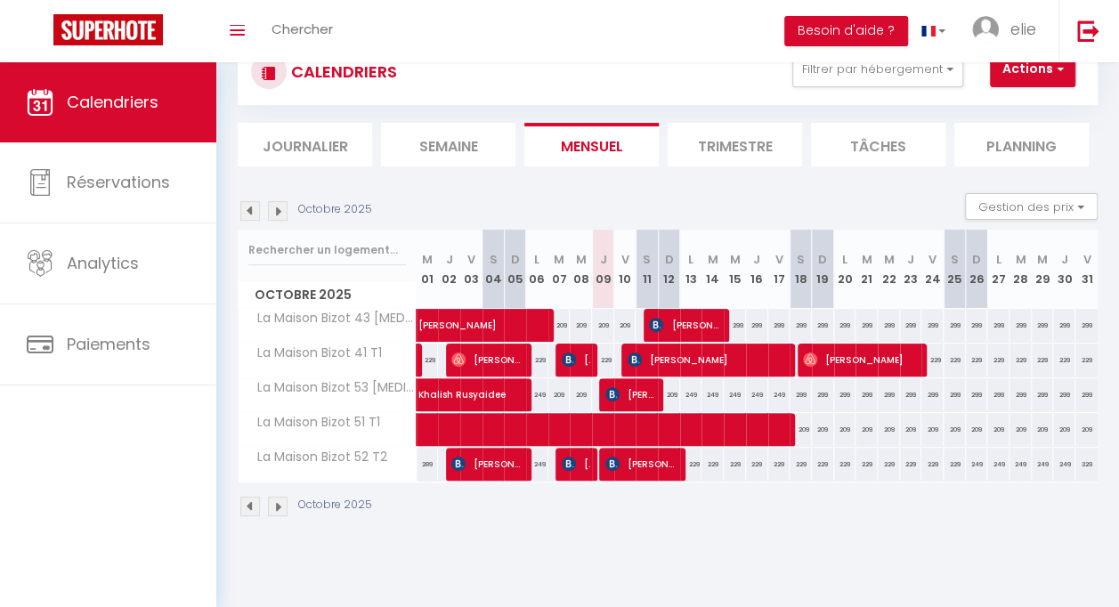
click at [255, 210] on img at bounding box center [250, 211] width 20 height 20
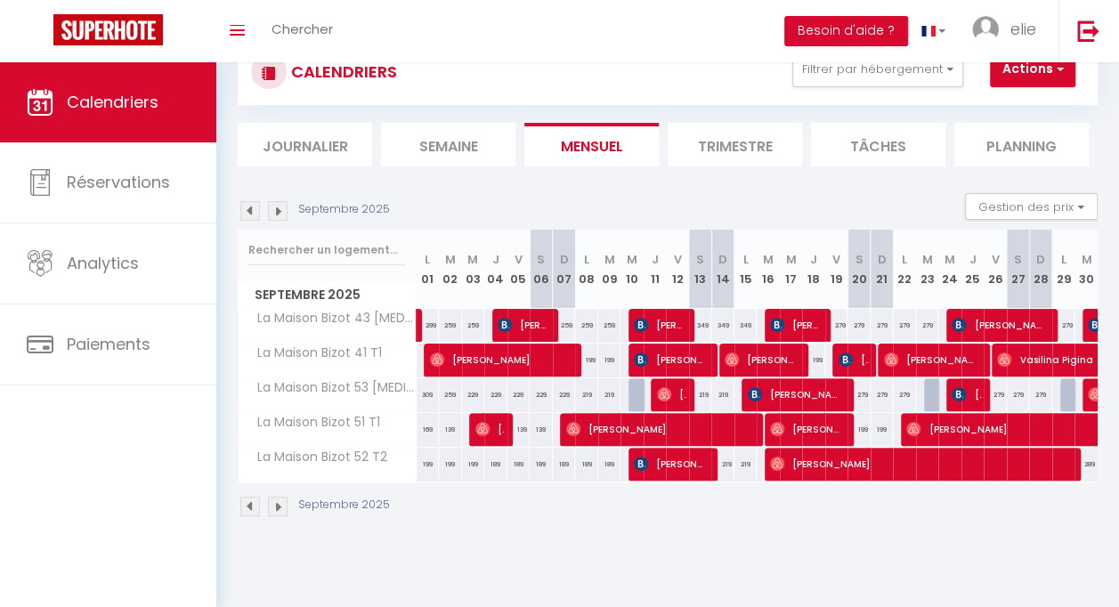
click at [278, 208] on img at bounding box center [278, 211] width 20 height 20
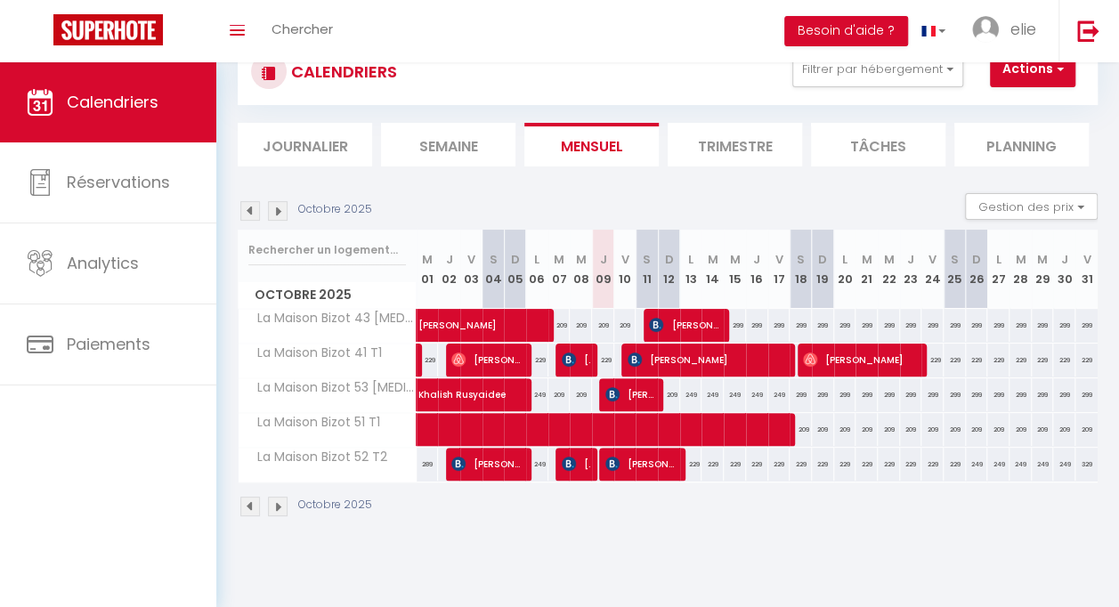
click at [278, 210] on img at bounding box center [278, 211] width 20 height 20
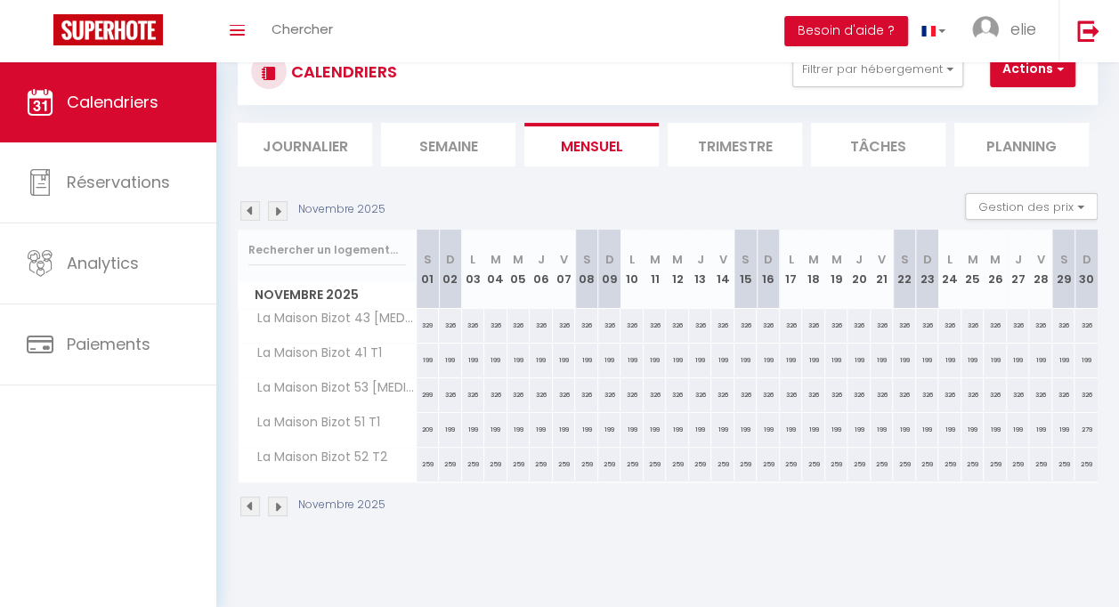
click at [277, 208] on img at bounding box center [278, 211] width 20 height 20
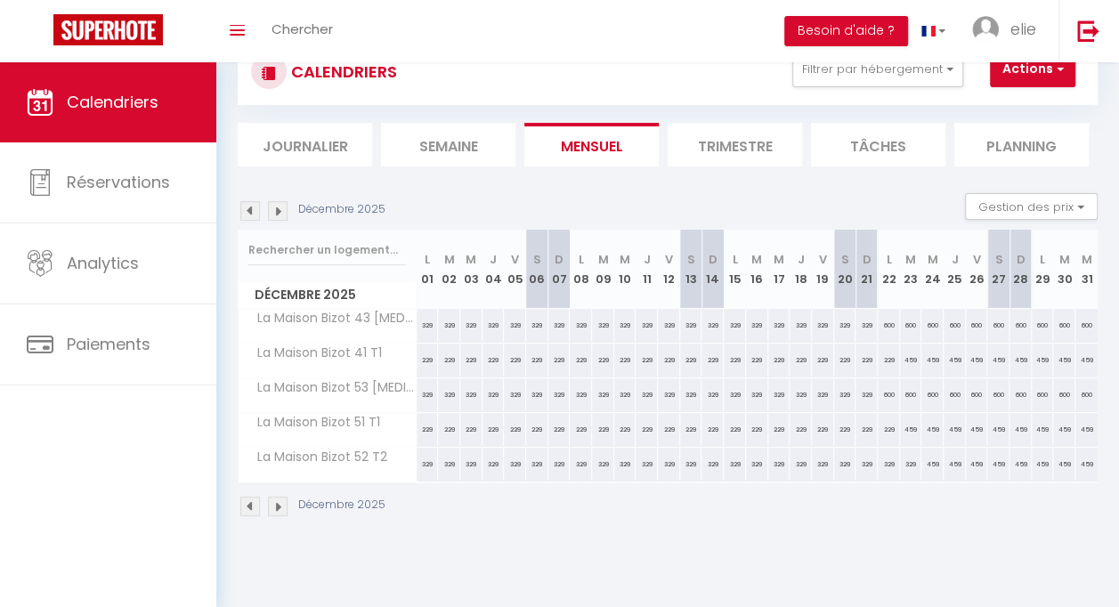
click at [277, 208] on img at bounding box center [278, 211] width 20 height 20
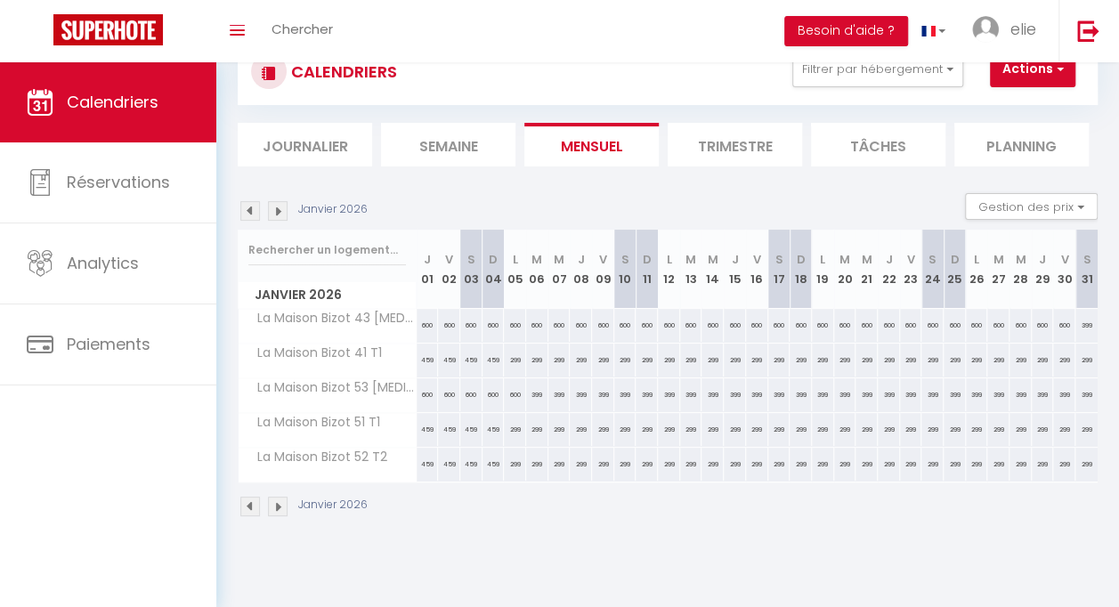
click at [277, 208] on img at bounding box center [278, 211] width 20 height 20
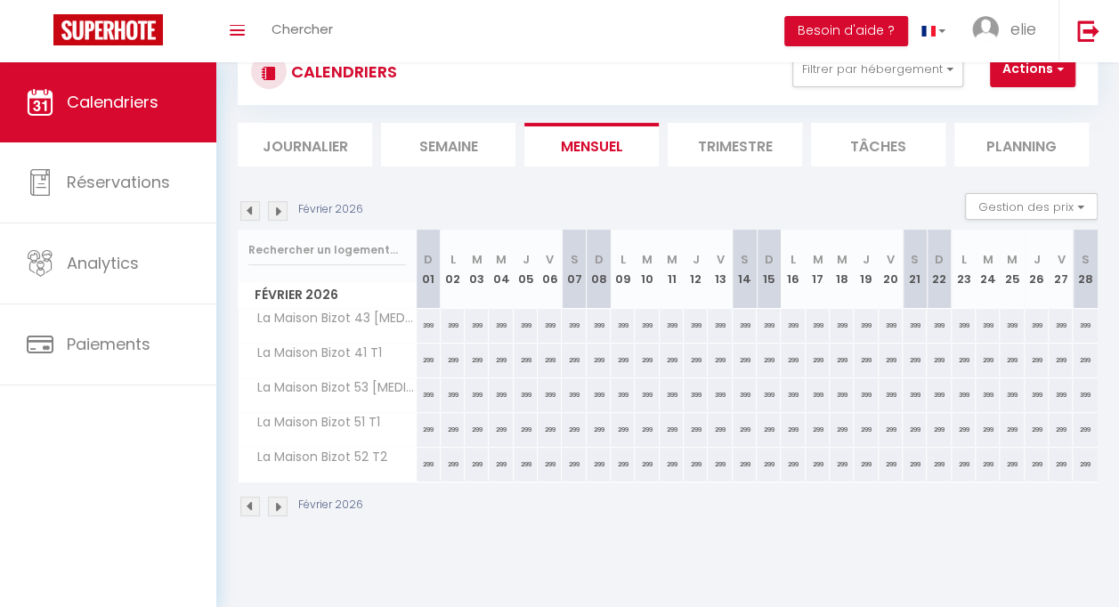
click at [276, 206] on img at bounding box center [278, 211] width 20 height 20
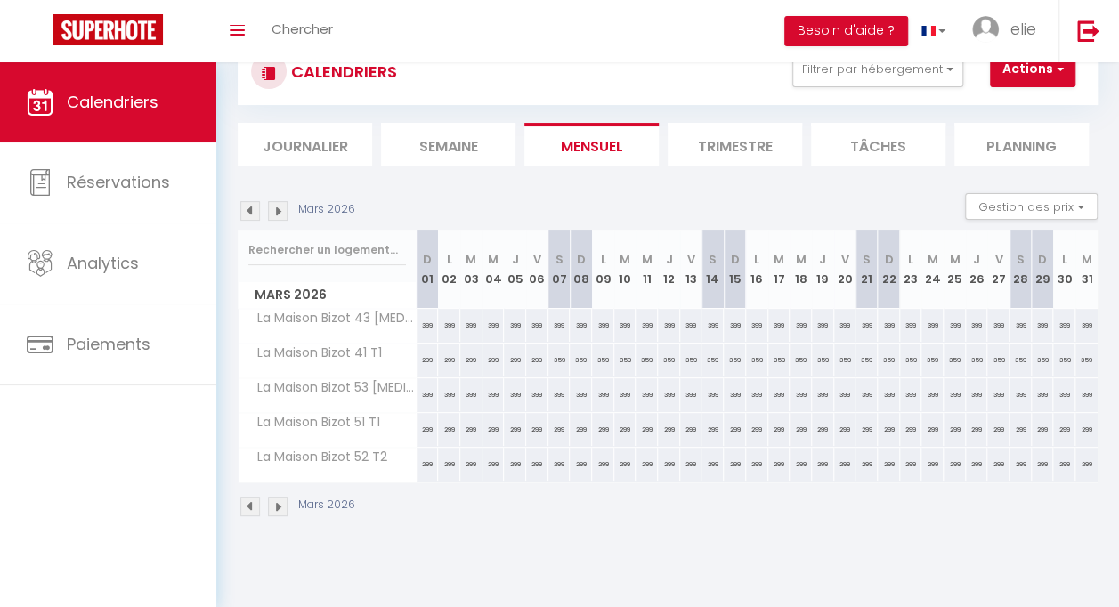
click at [276, 206] on img at bounding box center [278, 211] width 20 height 20
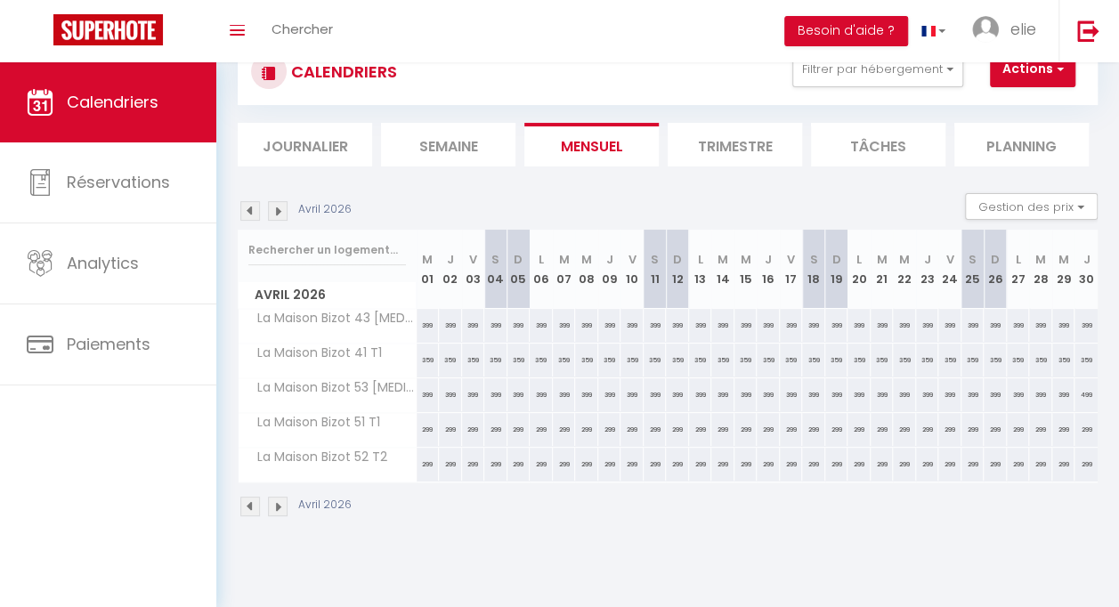
click at [276, 206] on img at bounding box center [278, 211] width 20 height 20
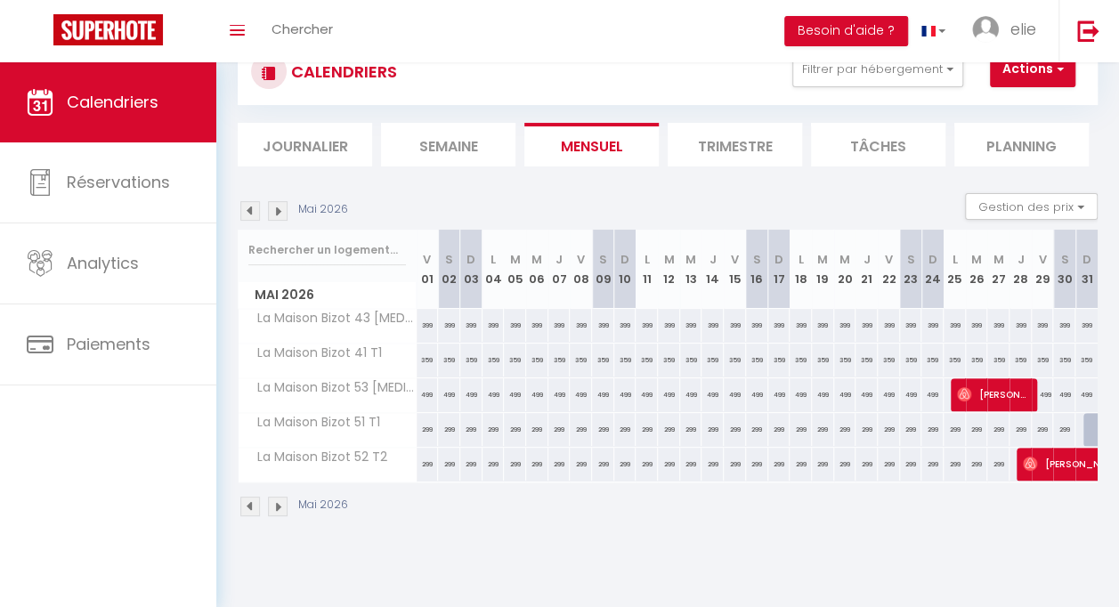
click at [271, 206] on img at bounding box center [278, 211] width 20 height 20
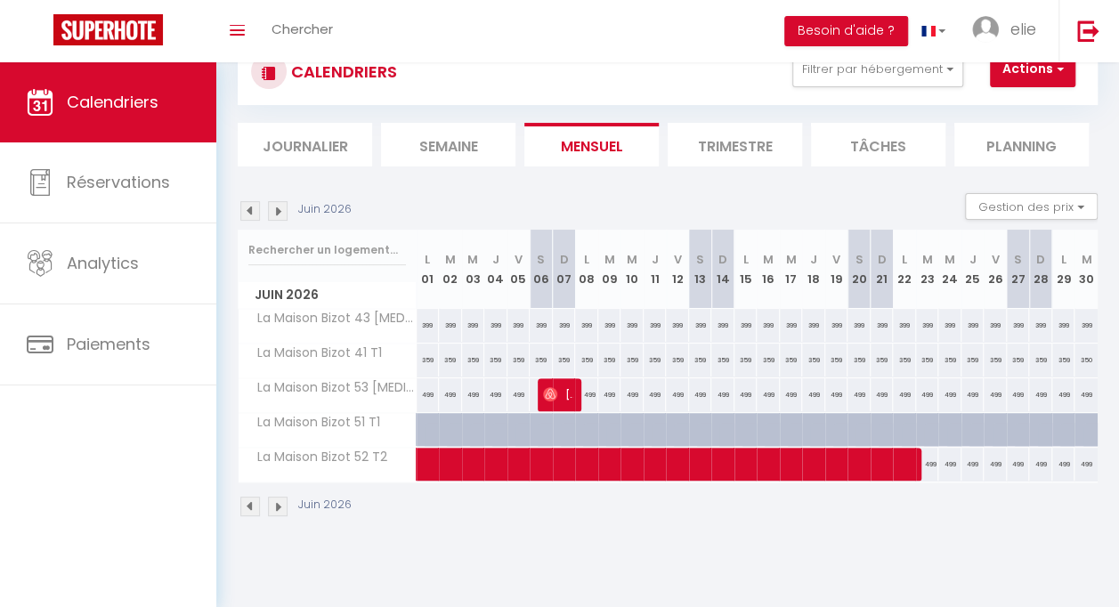
click at [260, 210] on div "Juin 2026" at bounding box center [297, 211] width 119 height 20
click at [259, 216] on img at bounding box center [250, 211] width 20 height 20
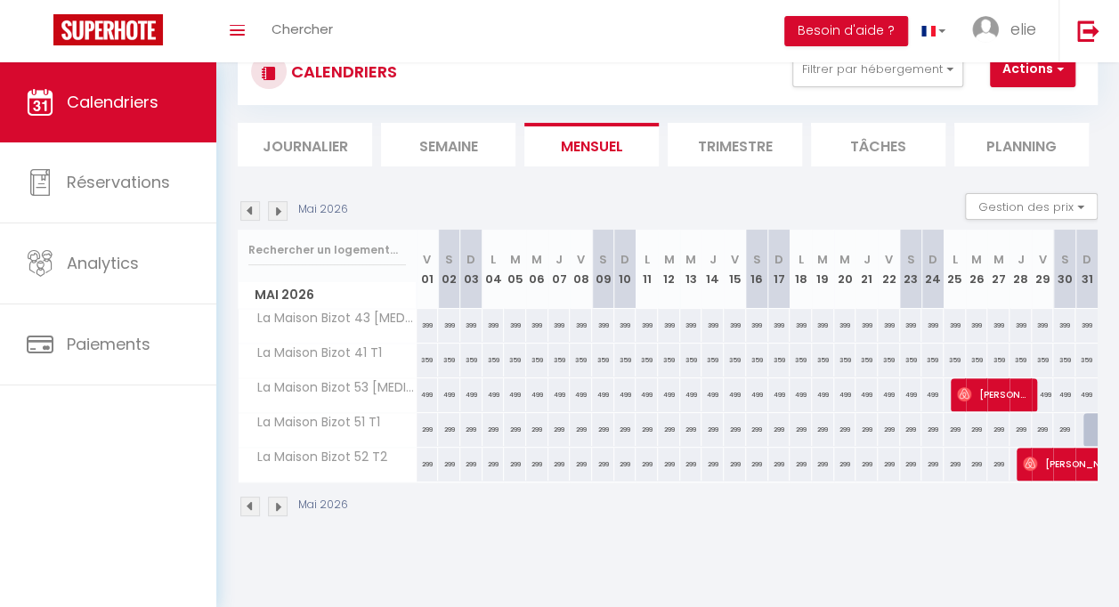
click at [256, 212] on img at bounding box center [250, 211] width 20 height 20
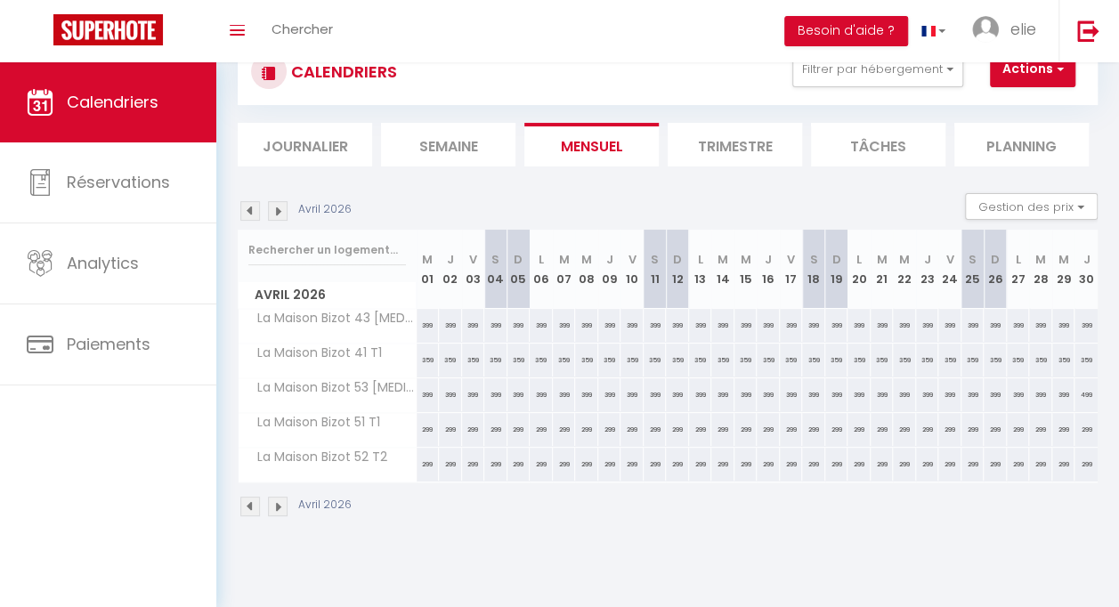
click at [256, 212] on img at bounding box center [250, 211] width 20 height 20
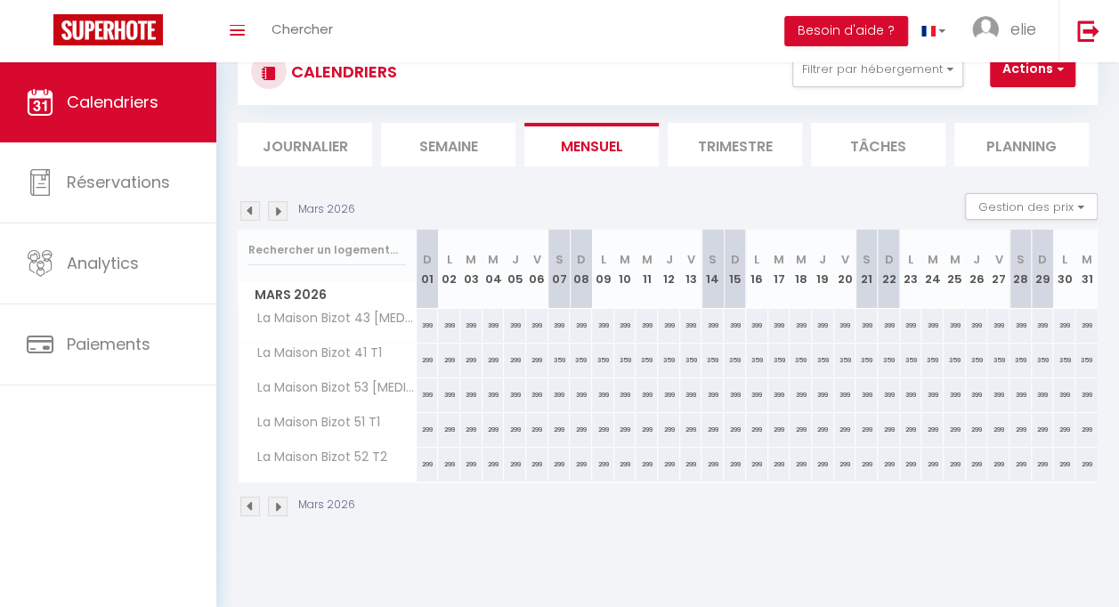
click at [256, 212] on img at bounding box center [250, 211] width 20 height 20
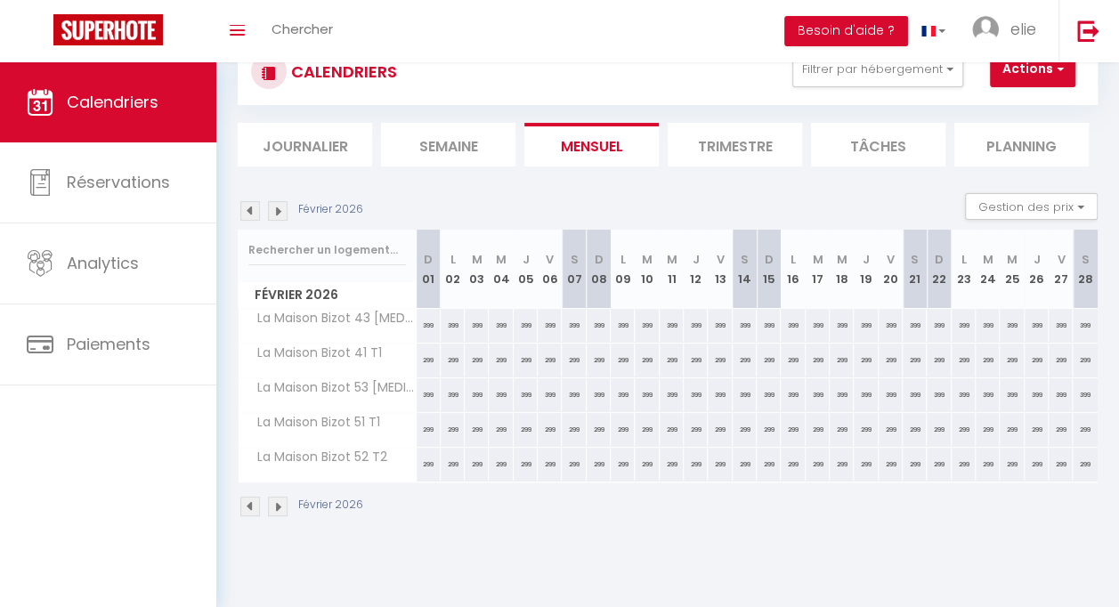
click at [256, 212] on img at bounding box center [250, 211] width 20 height 20
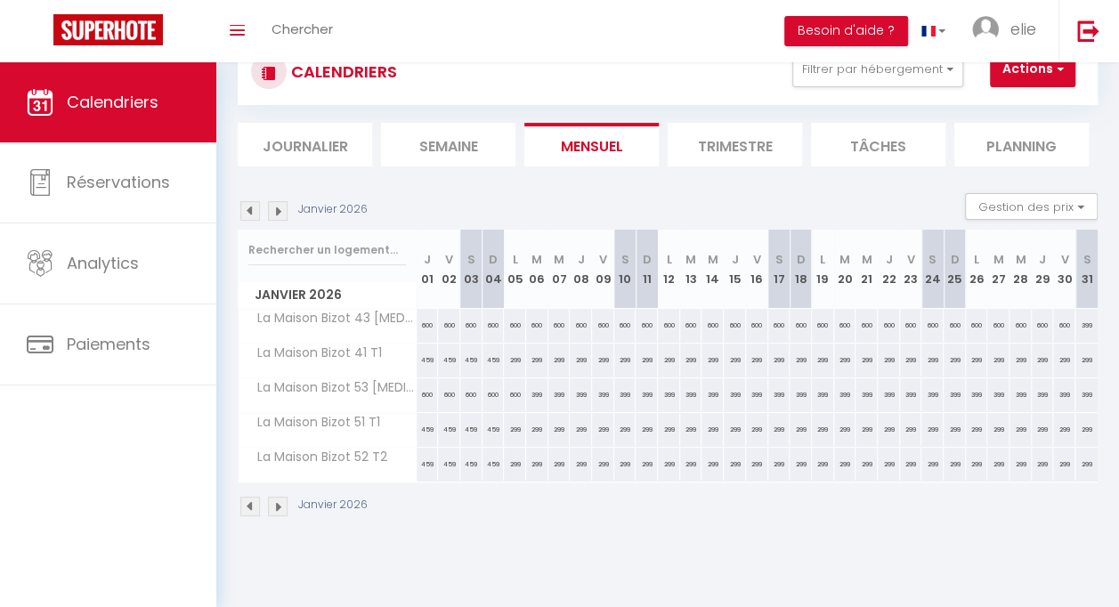
click at [256, 212] on img at bounding box center [250, 211] width 20 height 20
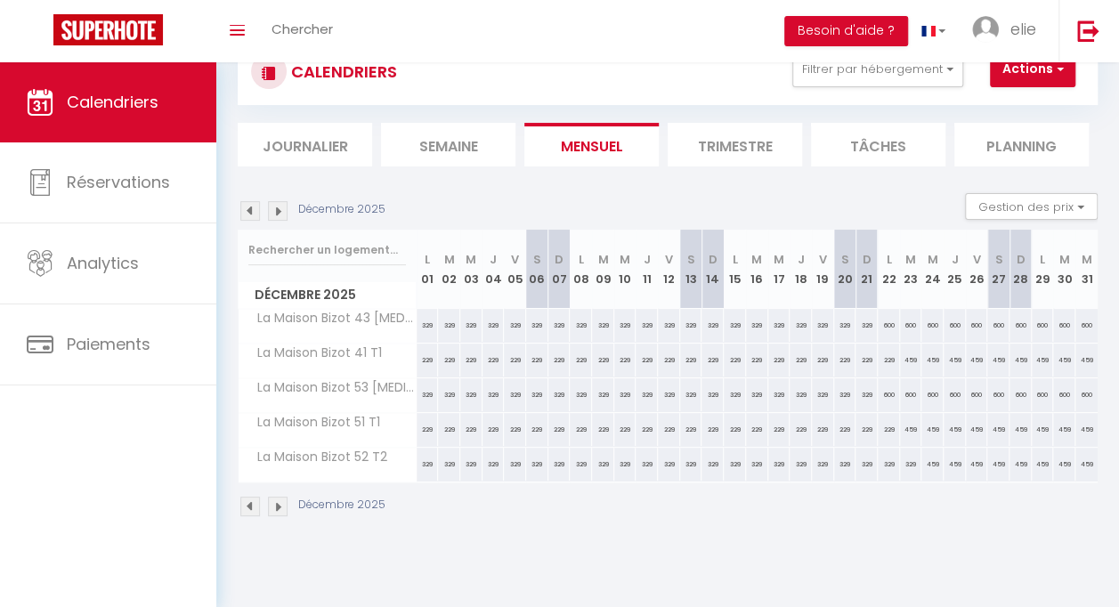
click at [256, 212] on img at bounding box center [250, 211] width 20 height 20
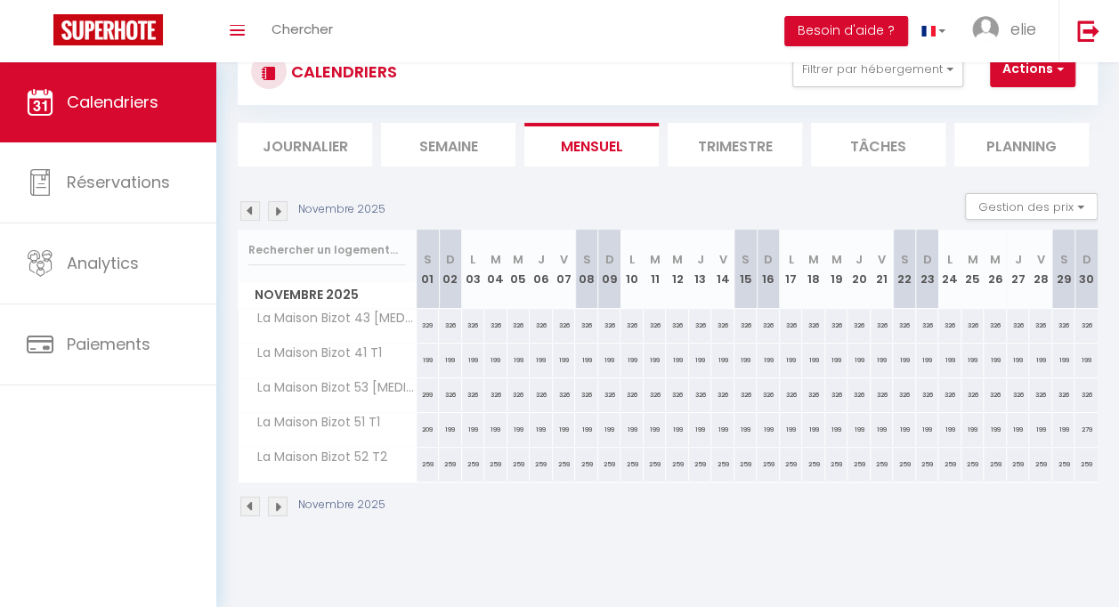
click at [256, 210] on img at bounding box center [250, 211] width 20 height 20
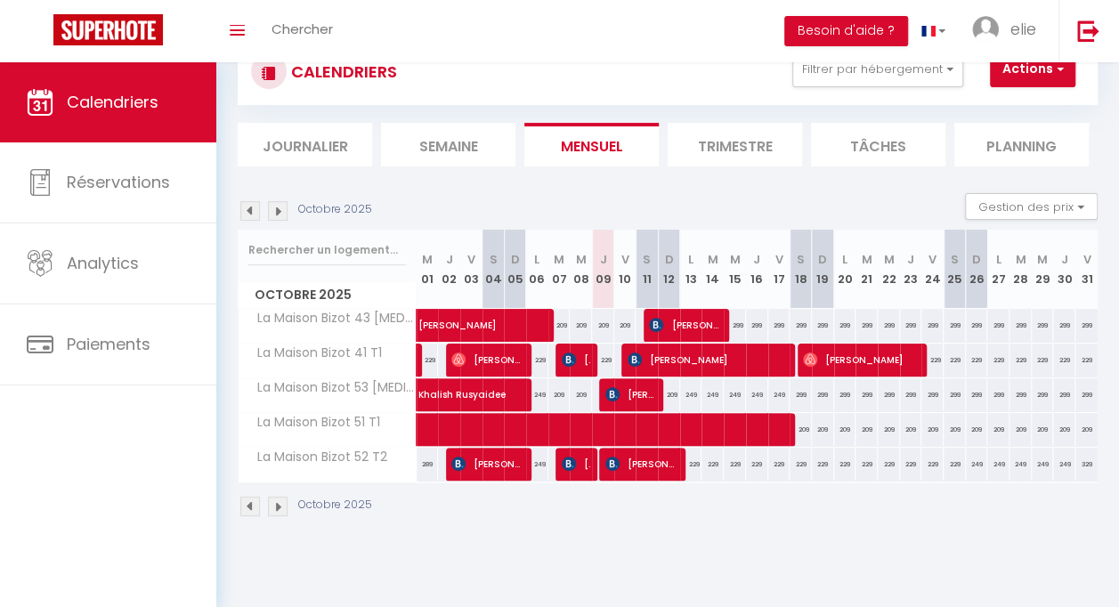
click at [276, 206] on img at bounding box center [278, 211] width 20 height 20
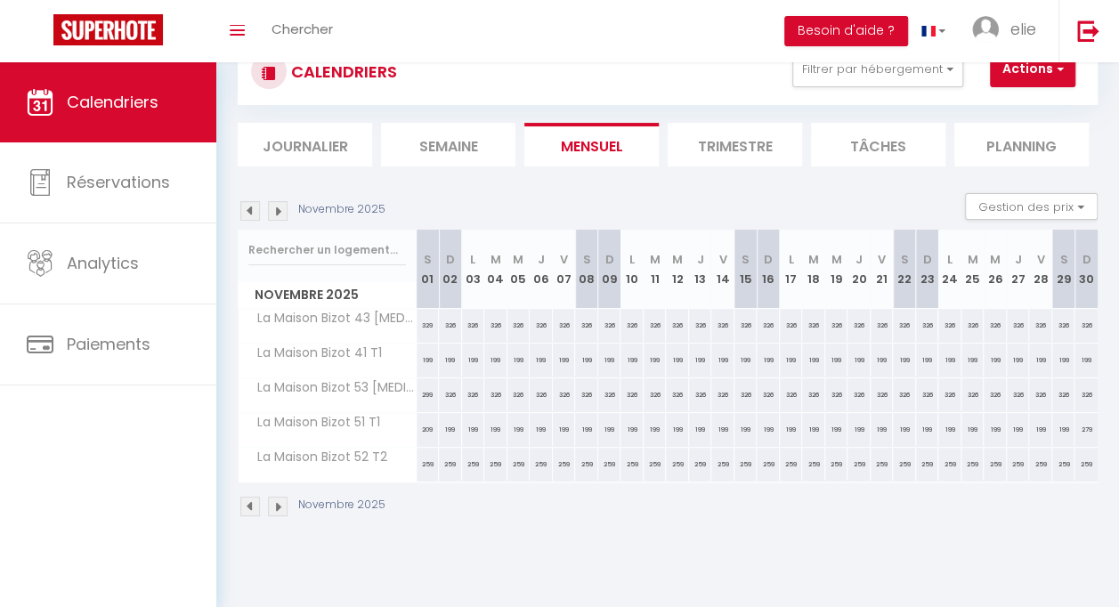
click at [276, 207] on img at bounding box center [278, 211] width 20 height 20
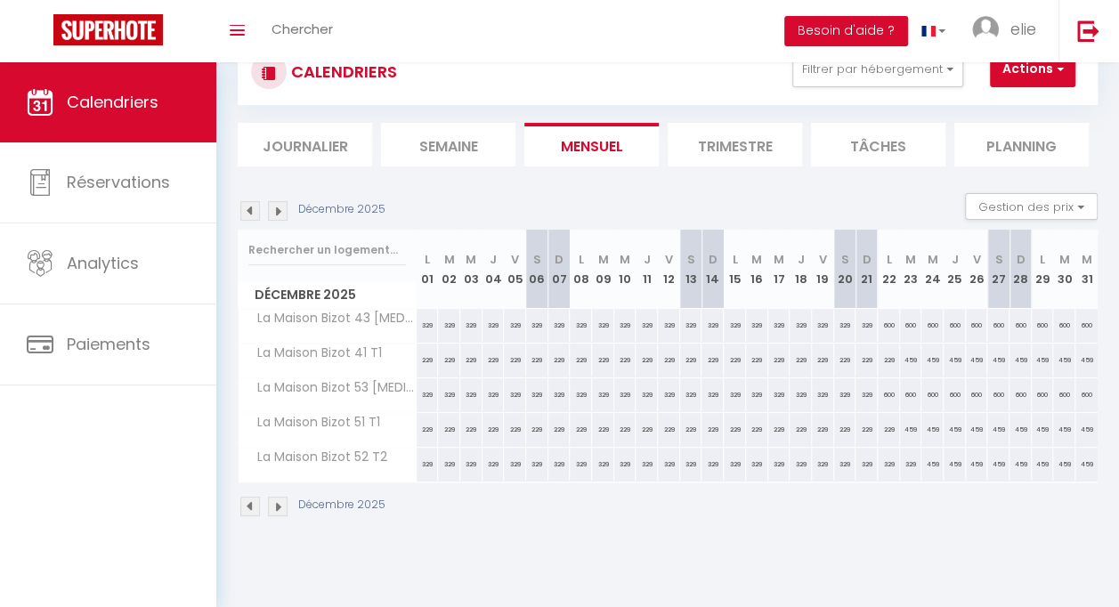
click at [276, 207] on img at bounding box center [278, 211] width 20 height 20
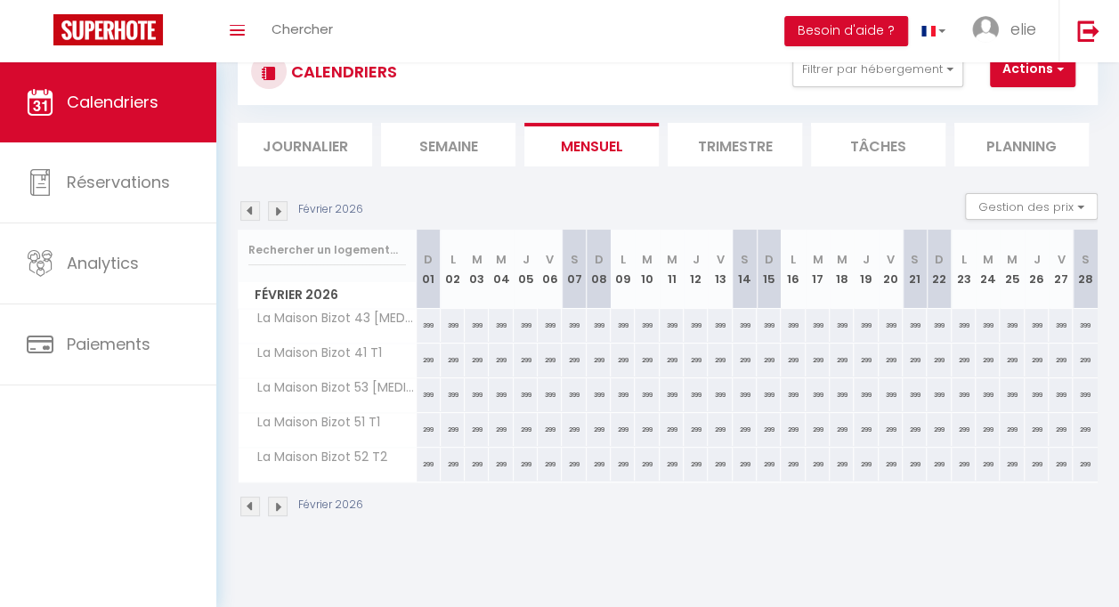
click at [276, 207] on img at bounding box center [278, 211] width 20 height 20
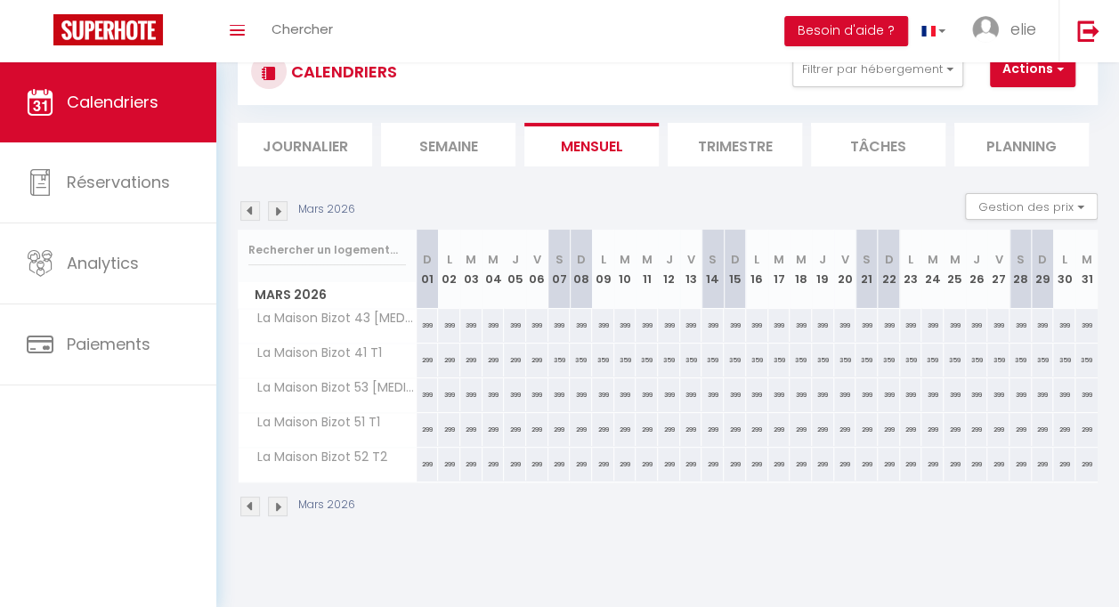
click at [275, 207] on img at bounding box center [278, 211] width 20 height 20
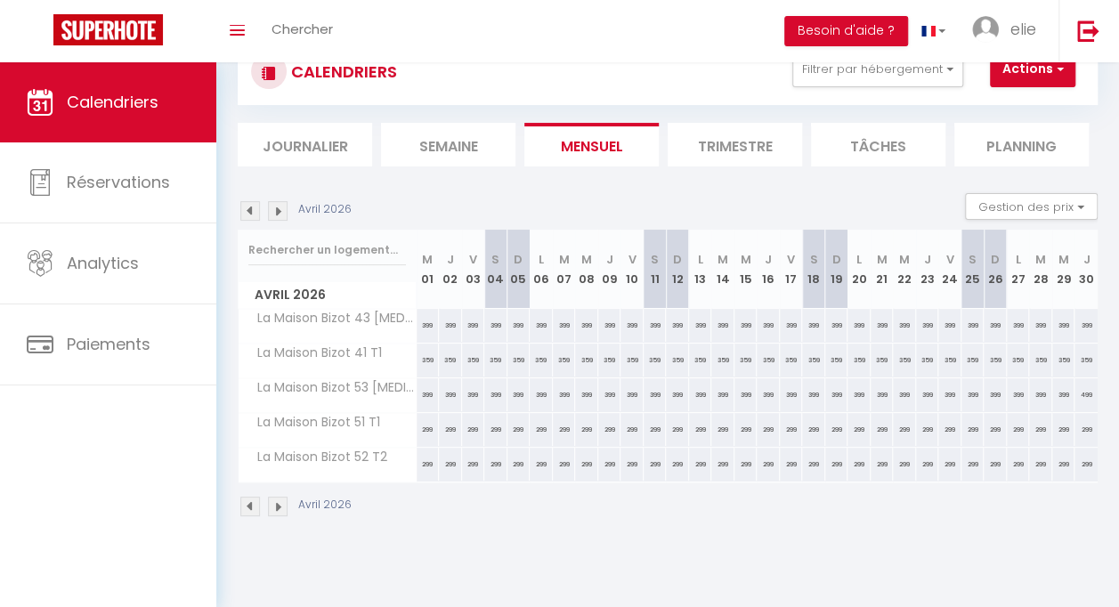
click at [274, 208] on img at bounding box center [278, 211] width 20 height 20
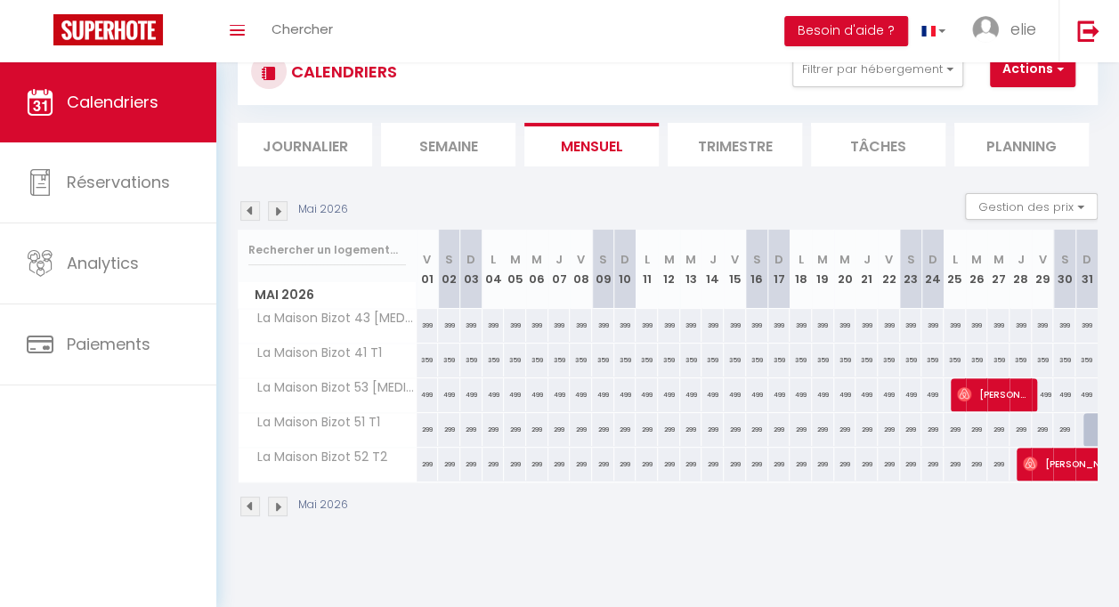
click at [243, 207] on div "Mai 2026" at bounding box center [296, 211] width 116 height 20
click at [252, 206] on img at bounding box center [250, 211] width 20 height 20
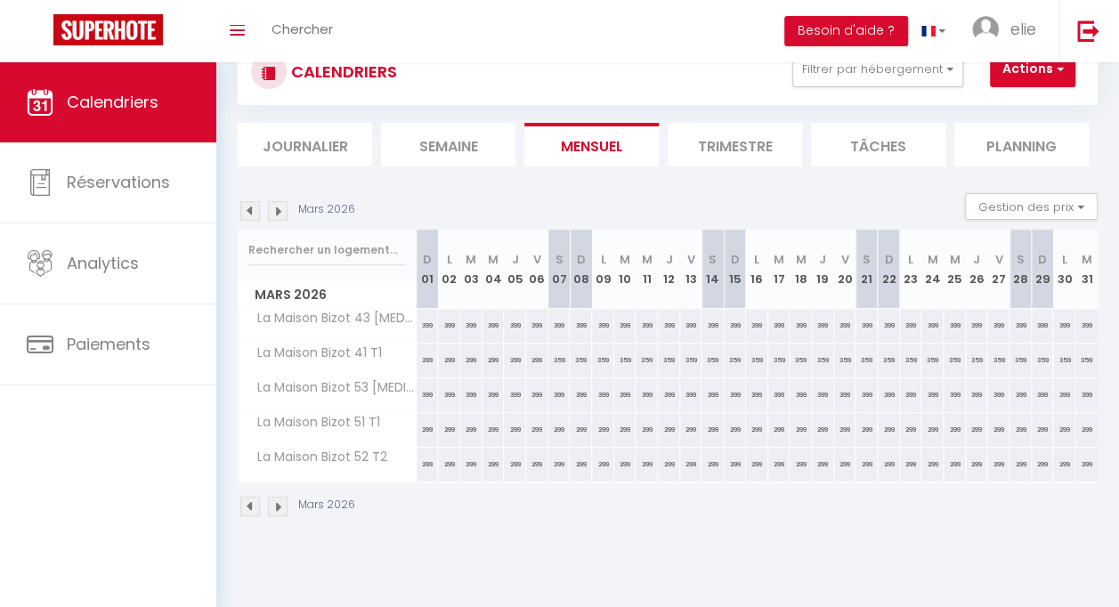
click at [252, 206] on img at bounding box center [250, 211] width 20 height 20
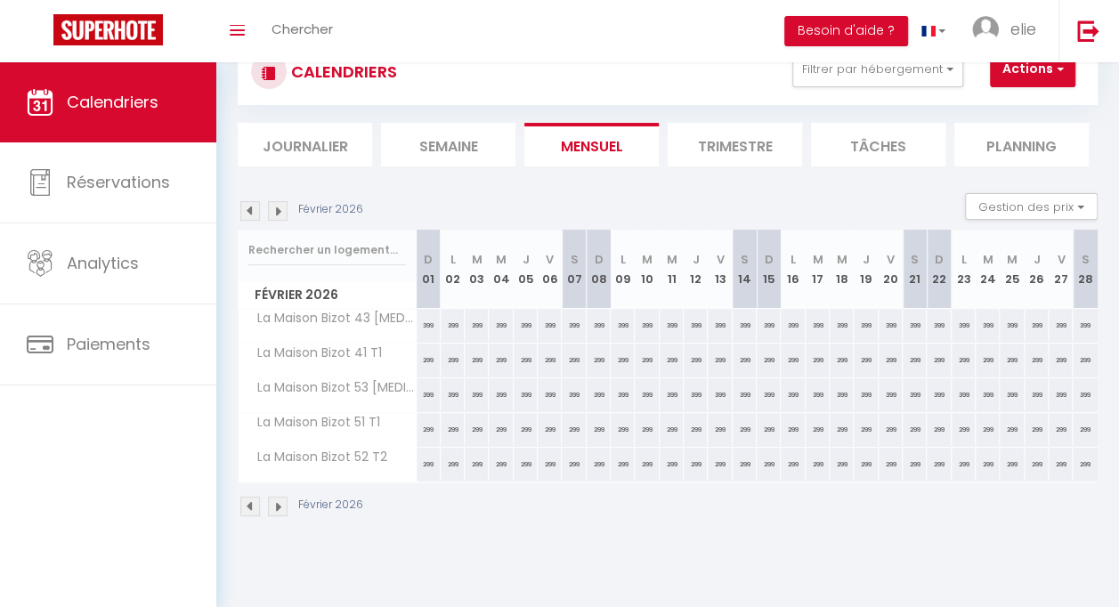
click at [252, 206] on img at bounding box center [250, 211] width 20 height 20
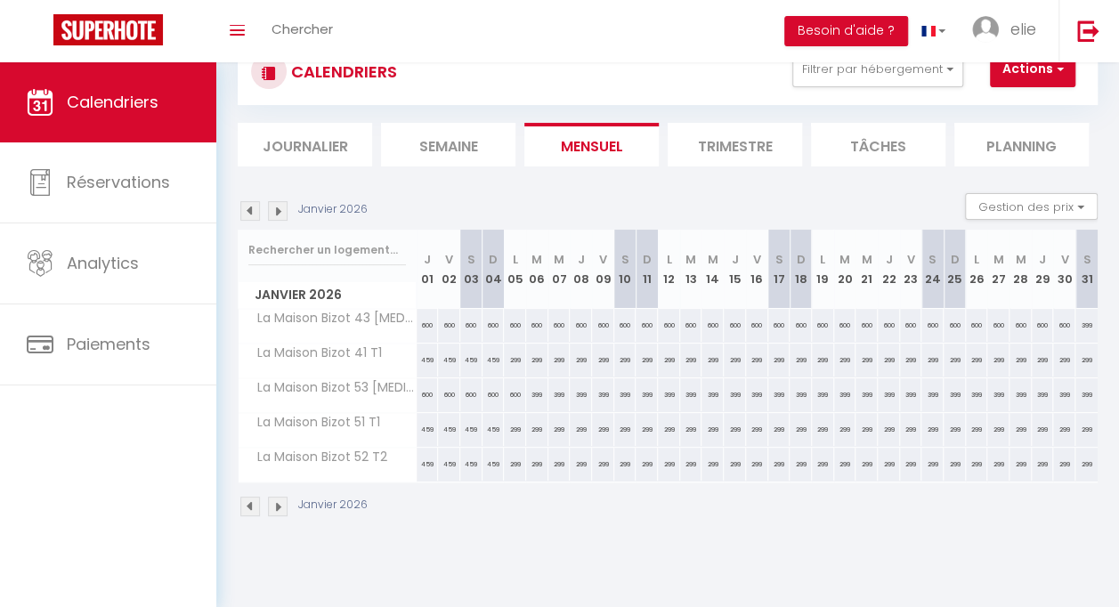
click at [253, 206] on img at bounding box center [250, 211] width 20 height 20
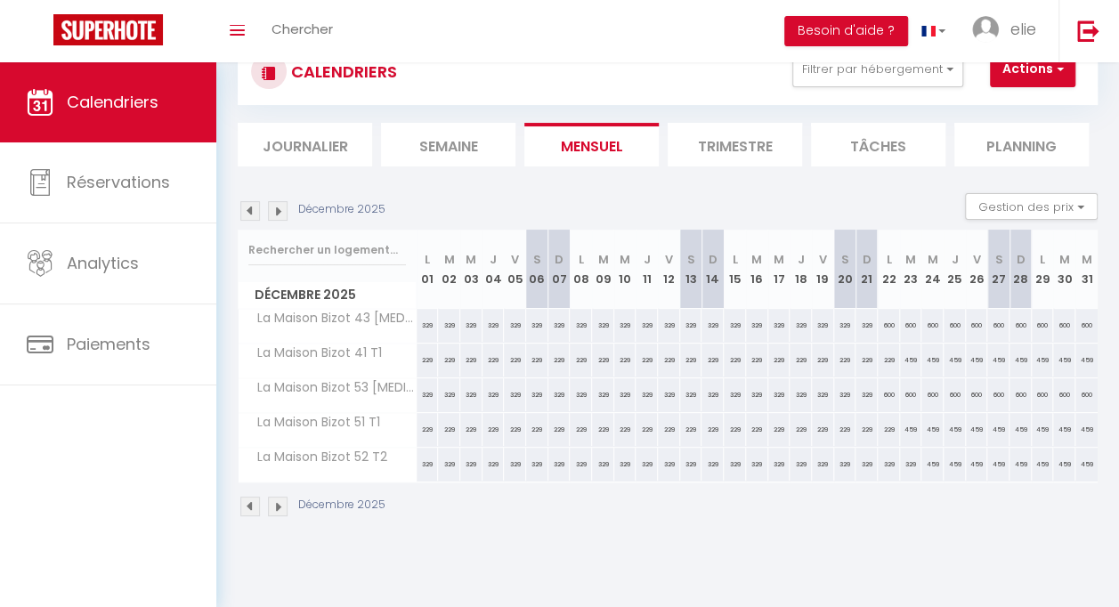
click at [253, 206] on img at bounding box center [250, 211] width 20 height 20
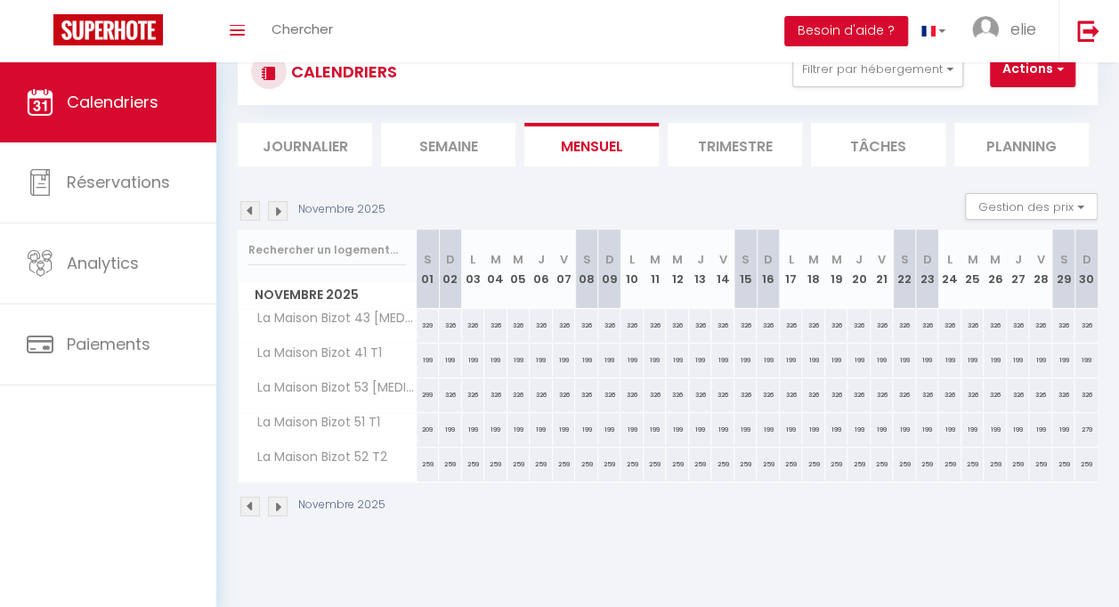
click at [253, 206] on img at bounding box center [250, 211] width 20 height 20
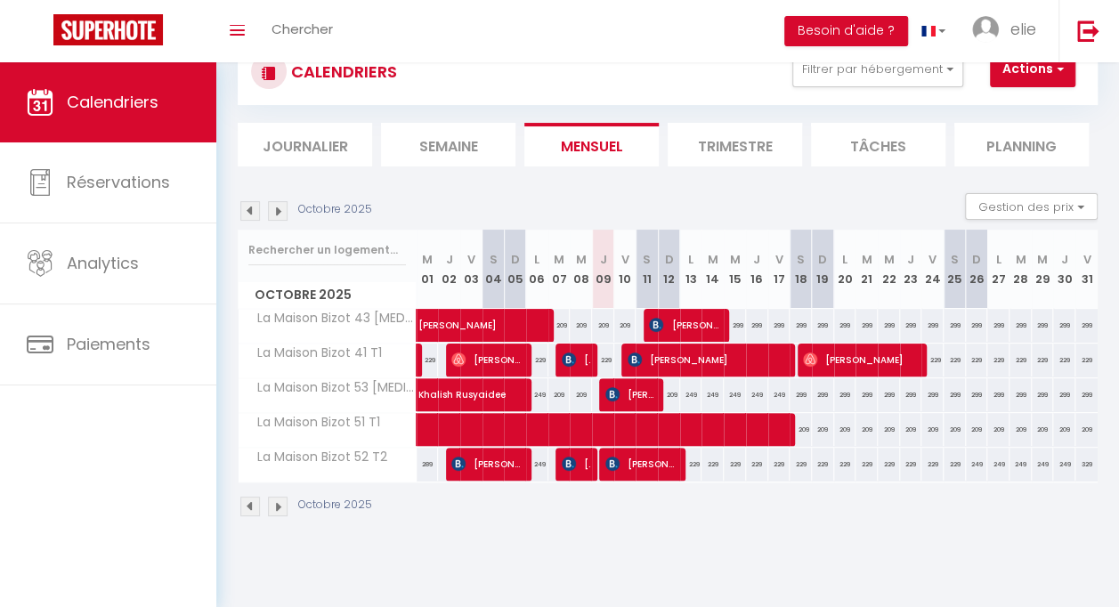
click at [253, 207] on img at bounding box center [250, 211] width 20 height 20
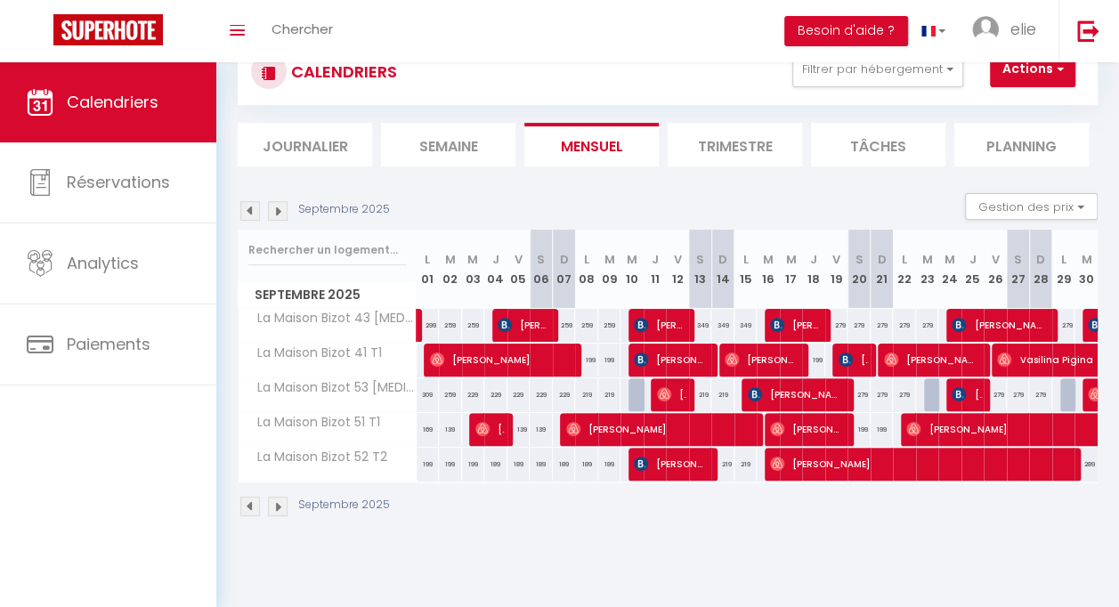
click at [278, 212] on img at bounding box center [278, 211] width 20 height 20
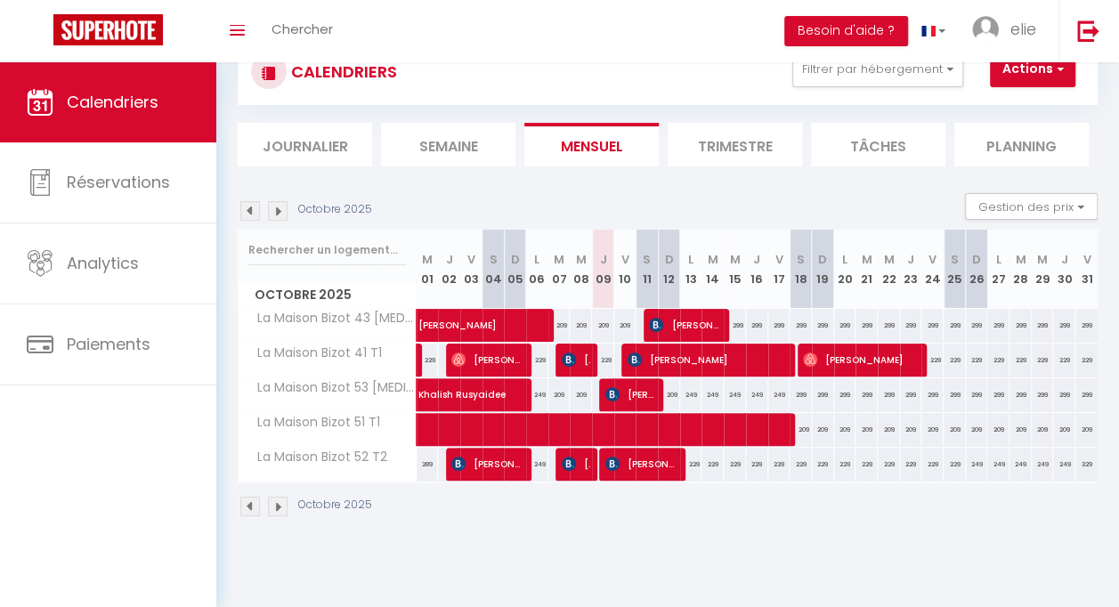
click at [272, 212] on img at bounding box center [278, 211] width 20 height 20
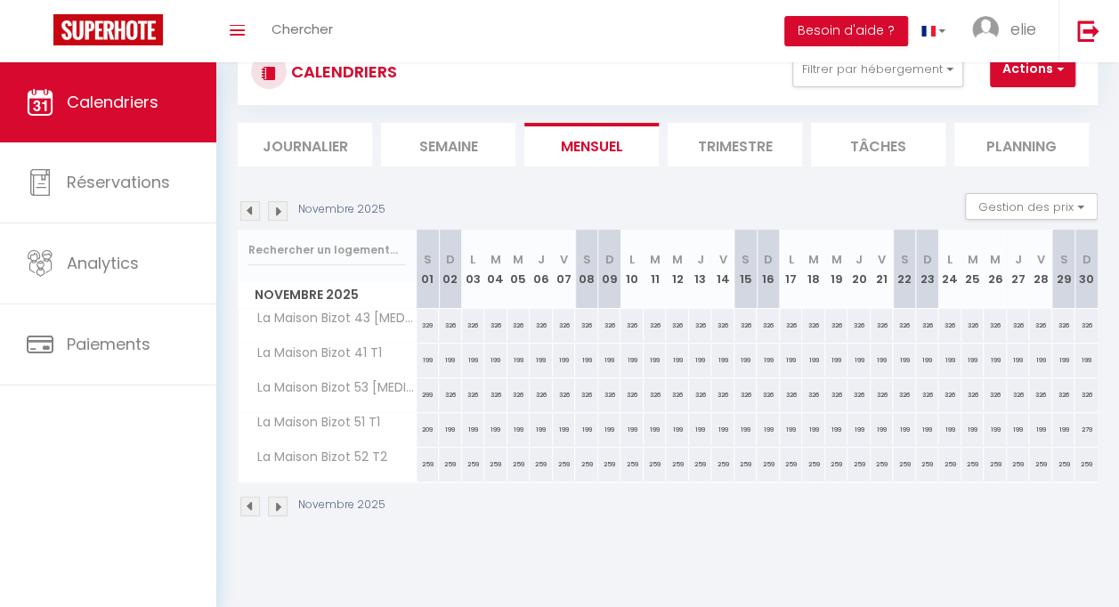
click at [272, 211] on img at bounding box center [278, 211] width 20 height 20
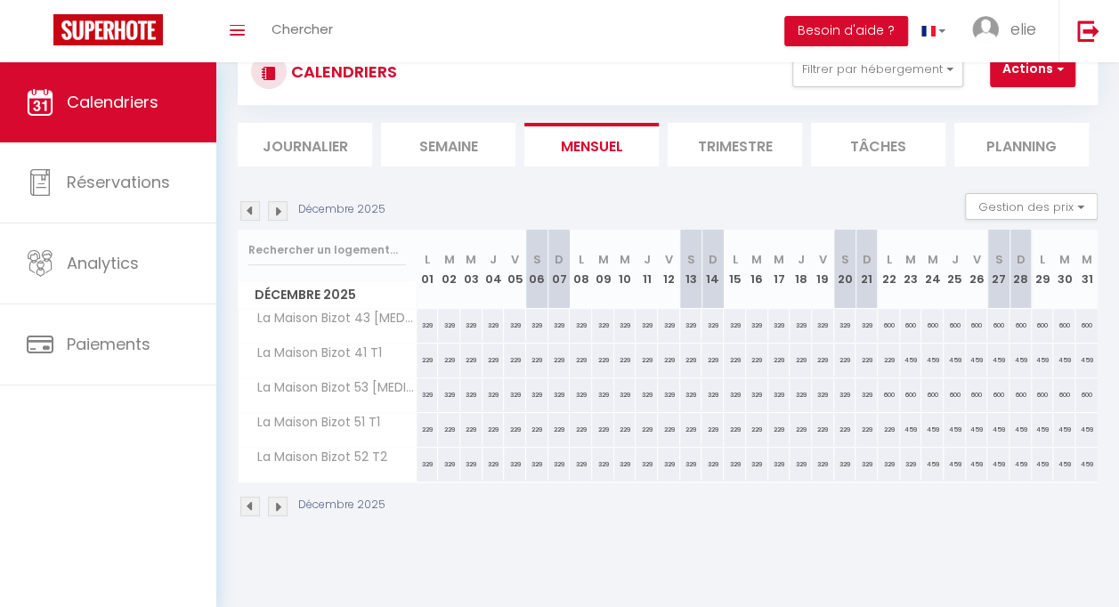
click at [272, 211] on img at bounding box center [278, 211] width 20 height 20
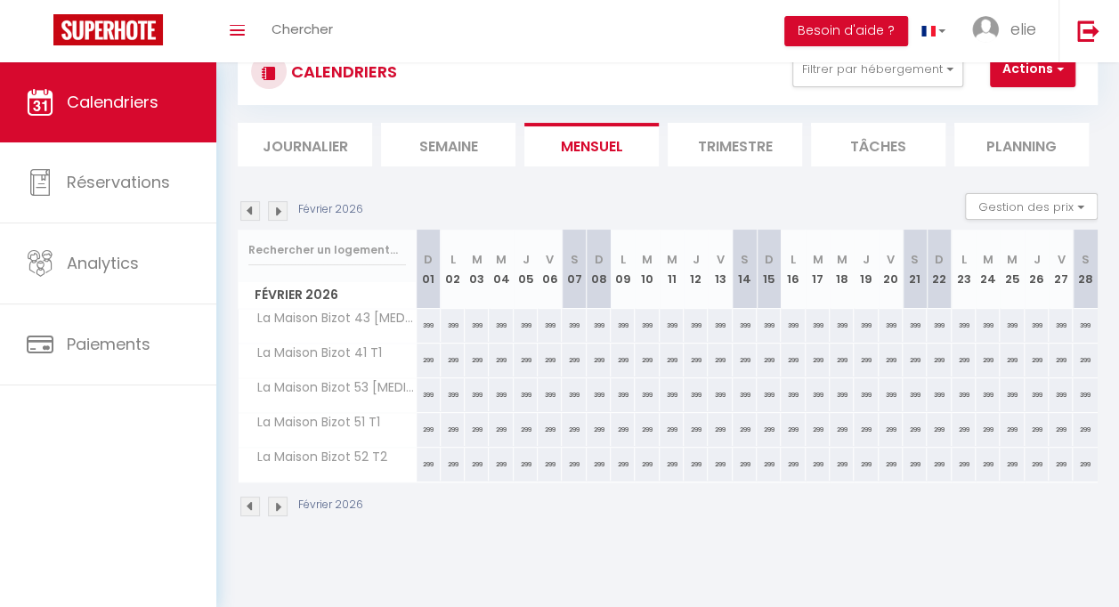
click at [272, 212] on img at bounding box center [278, 211] width 20 height 20
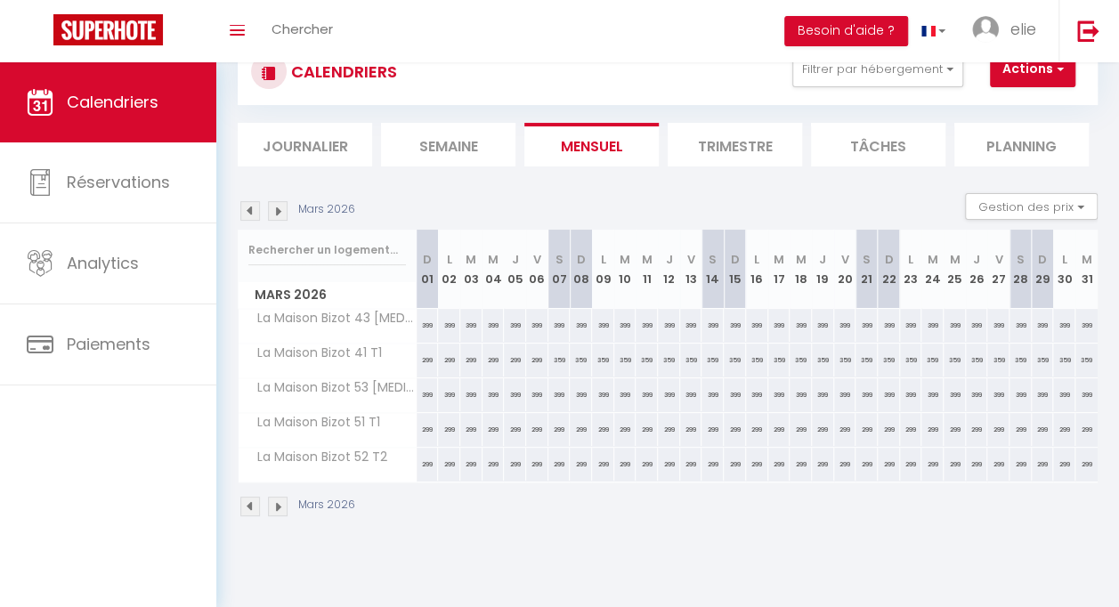
click at [272, 212] on img at bounding box center [278, 211] width 20 height 20
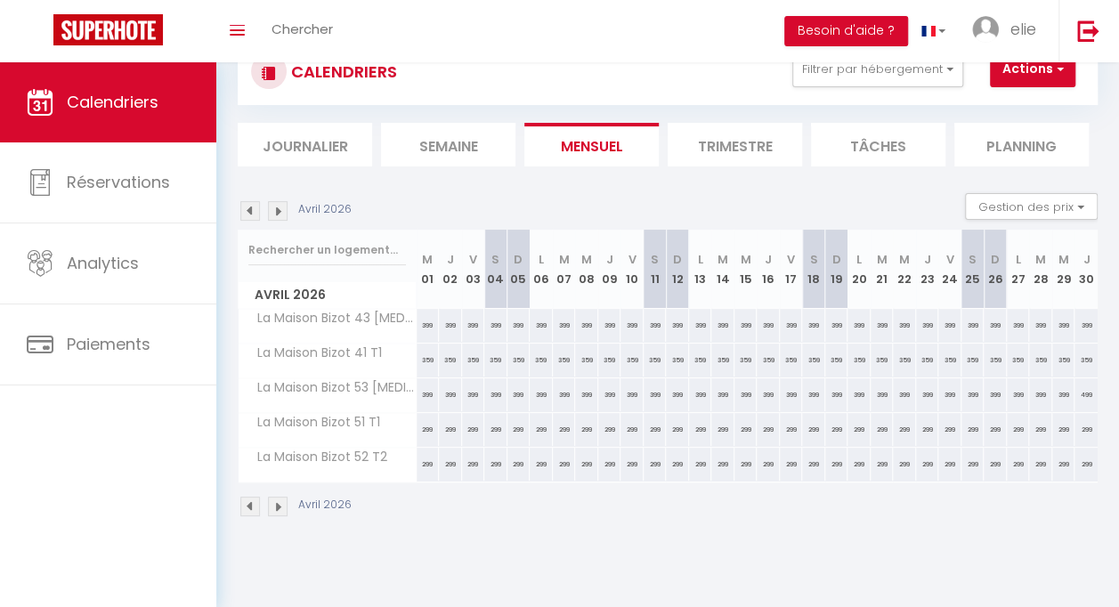
click at [272, 212] on img at bounding box center [278, 211] width 20 height 20
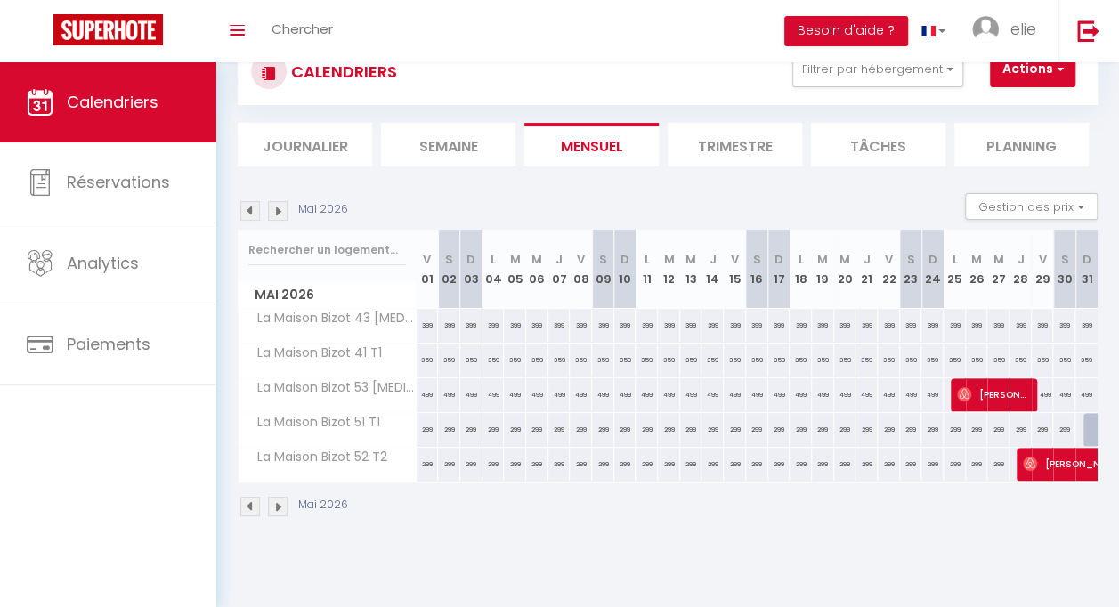
click at [250, 215] on img at bounding box center [250, 211] width 20 height 20
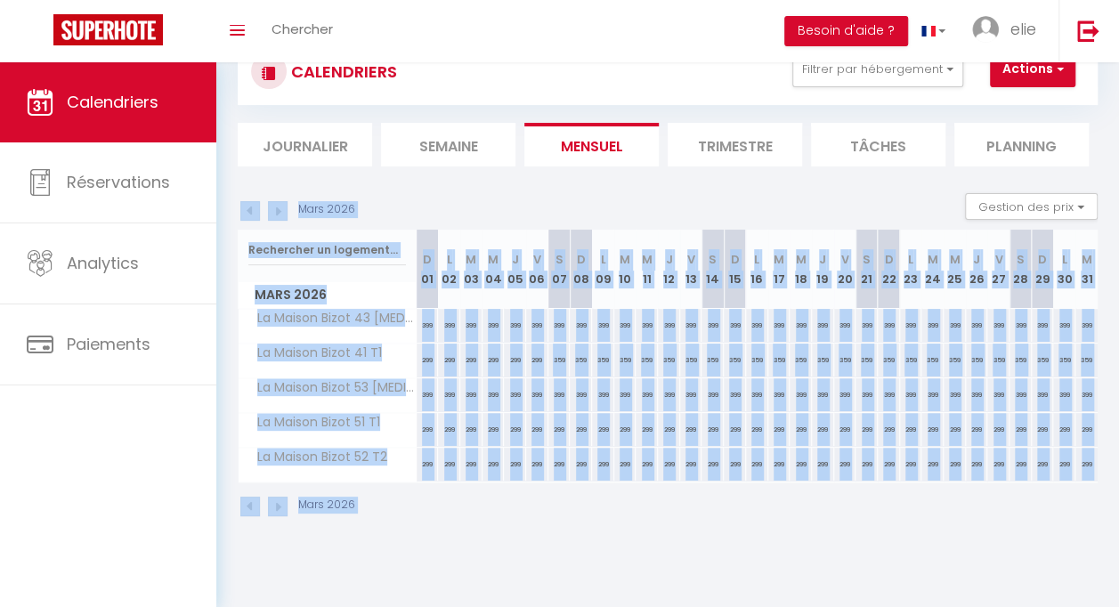
click at [251, 215] on img at bounding box center [250, 211] width 20 height 20
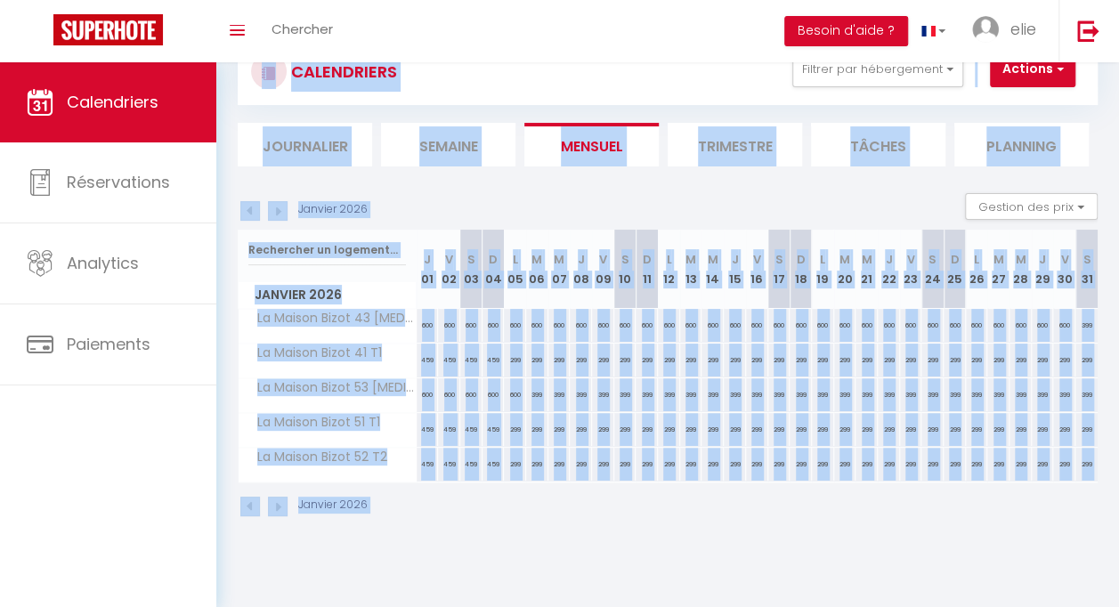
click at [256, 212] on img at bounding box center [250, 211] width 20 height 20
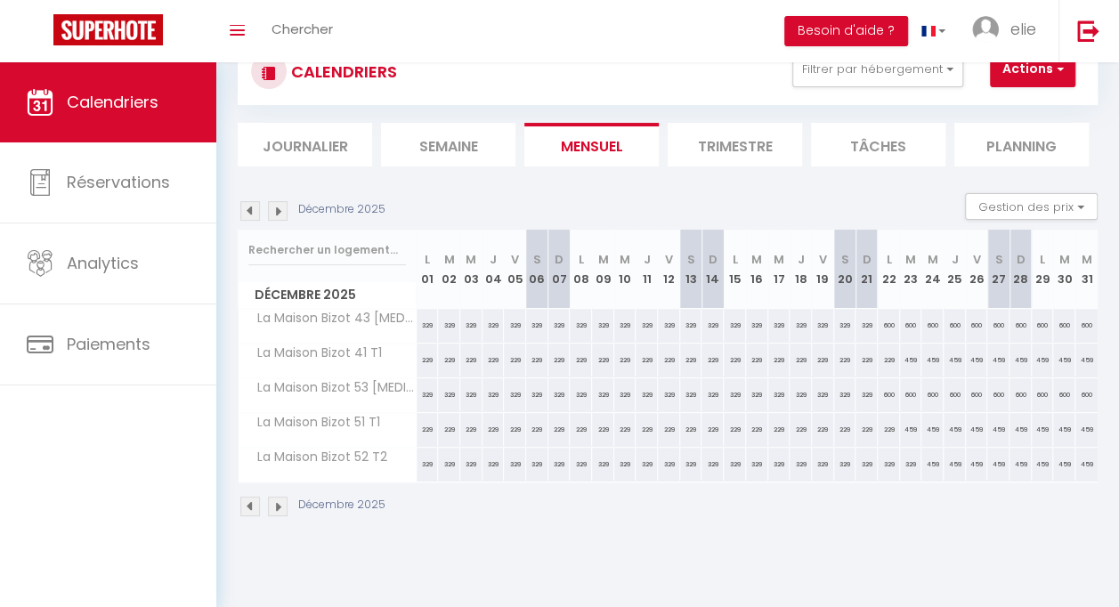
click at [406, 190] on section "Décembre 2025 Gestion des prix Nb Nuits minimum Règles Disponibilité Décembre 2…" at bounding box center [668, 355] width 860 height 360
click at [258, 208] on img at bounding box center [250, 211] width 20 height 20
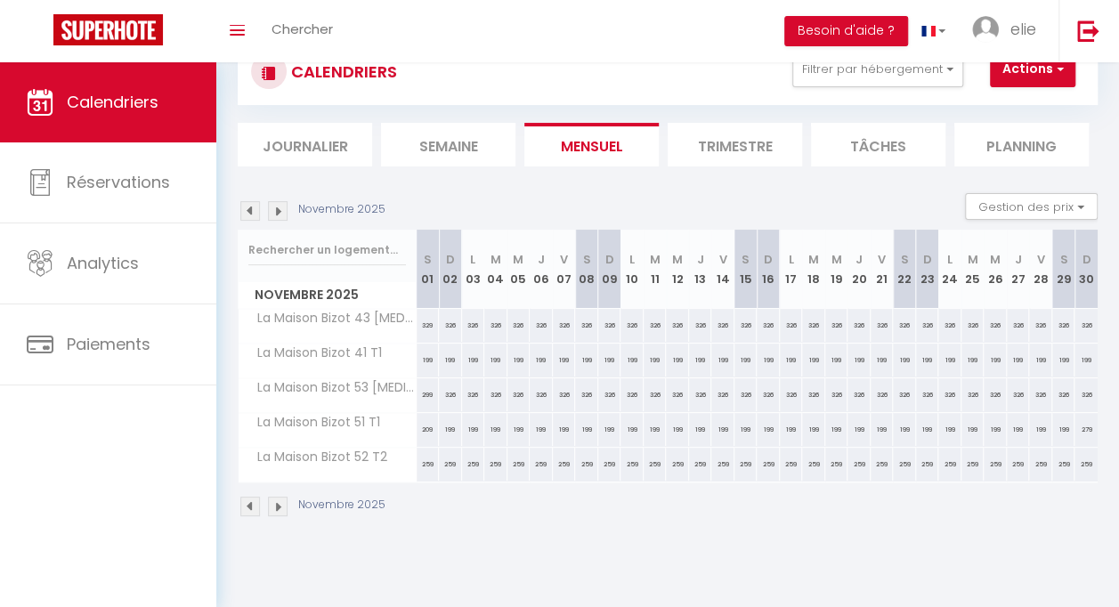
click at [258, 208] on img at bounding box center [250, 211] width 20 height 20
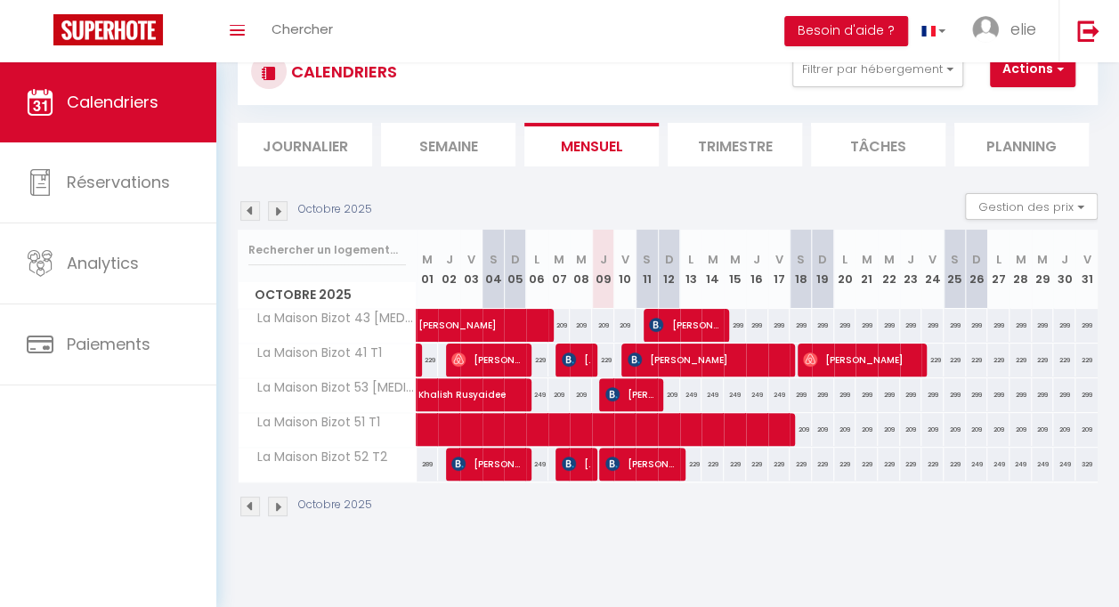
click at [630, 176] on section "Octobre 2025 Gestion des prix Nb Nuits minimum Règles Disponibilité Octobre 202…" at bounding box center [668, 355] width 860 height 360
click at [255, 209] on img at bounding box center [250, 211] width 20 height 20
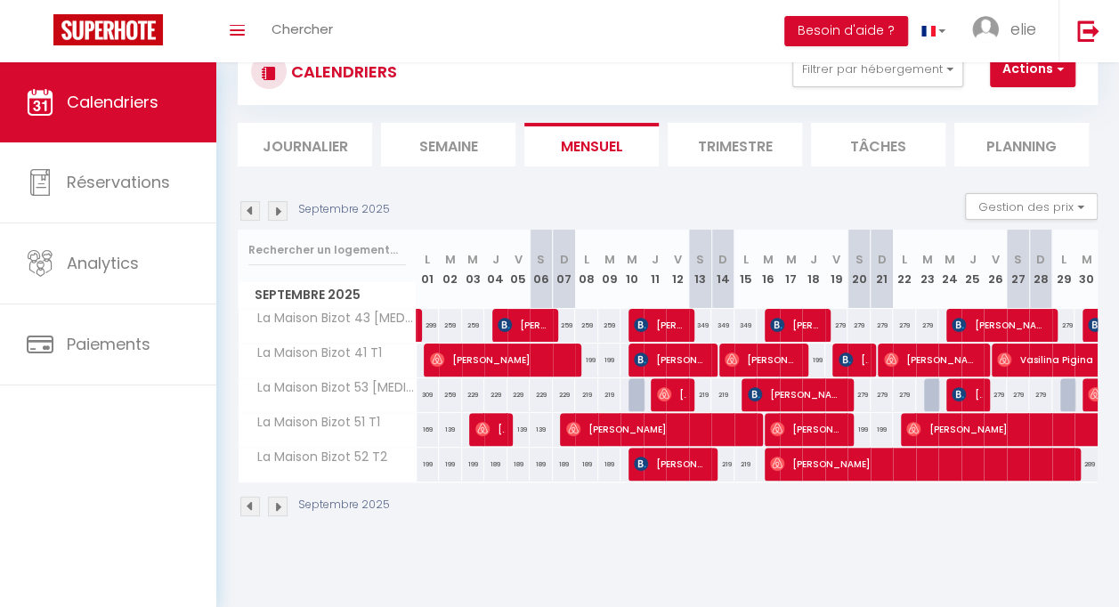
click at [281, 213] on img at bounding box center [278, 211] width 20 height 20
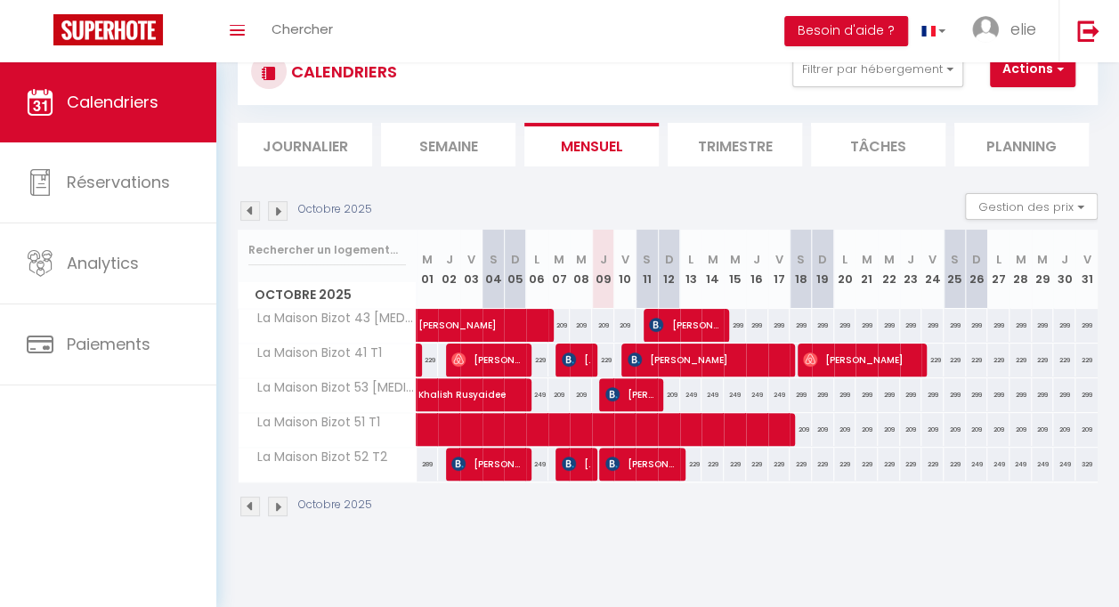
click at [543, 206] on div "Octobre 2025 Gestion des prix Nb Nuits minimum Règles Disponibilité" at bounding box center [668, 211] width 860 height 36
